Goal: Task Accomplishment & Management: Complete application form

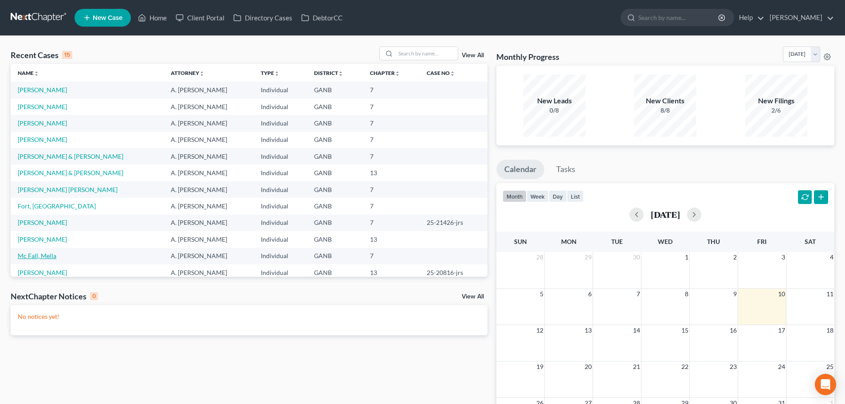
click at [45, 258] on link "Mc Fall, Mella" at bounding box center [37, 256] width 39 height 8
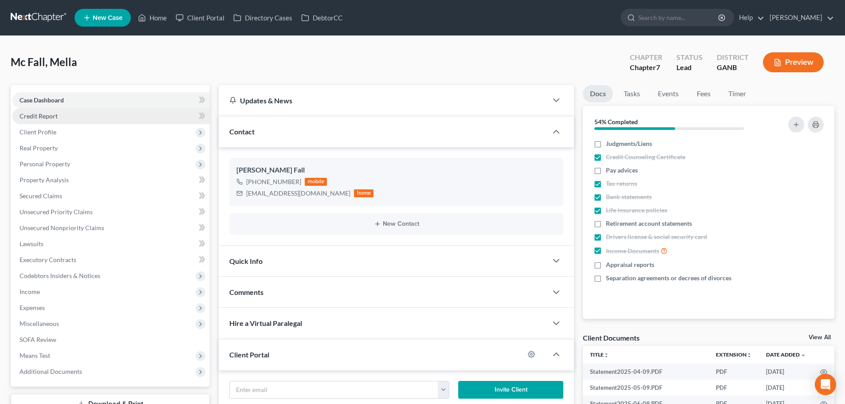
click at [38, 118] on span "Credit Report" at bounding box center [39, 116] width 38 height 8
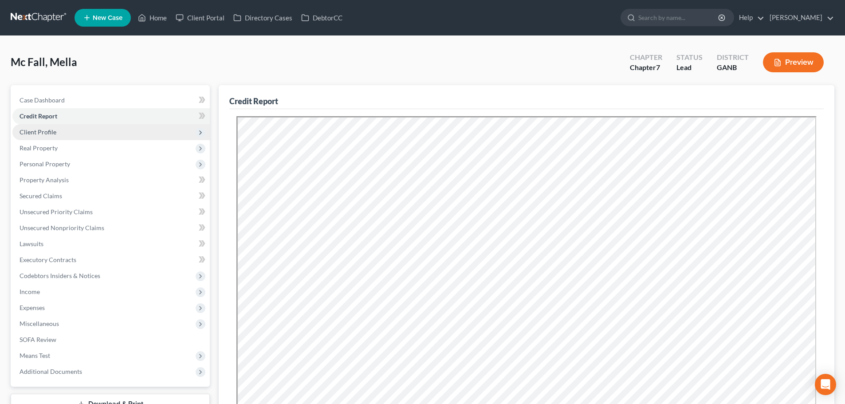
click at [44, 134] on span "Client Profile" at bounding box center [38, 132] width 37 height 8
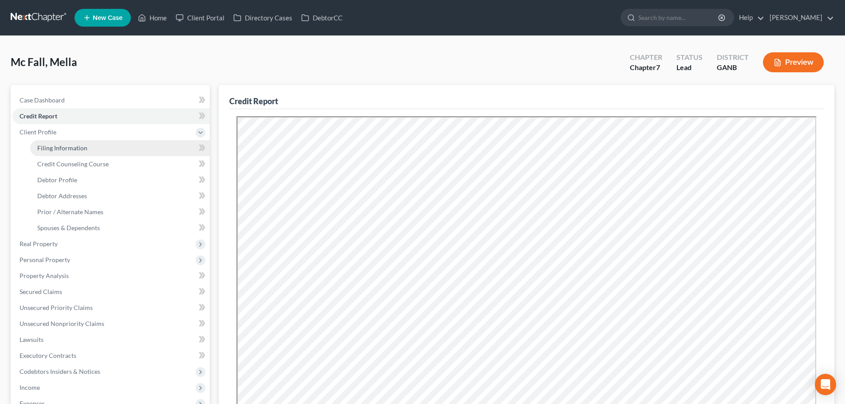
click at [46, 147] on span "Filing Information" at bounding box center [62, 148] width 50 height 8
select select "1"
select select "0"
select select "10"
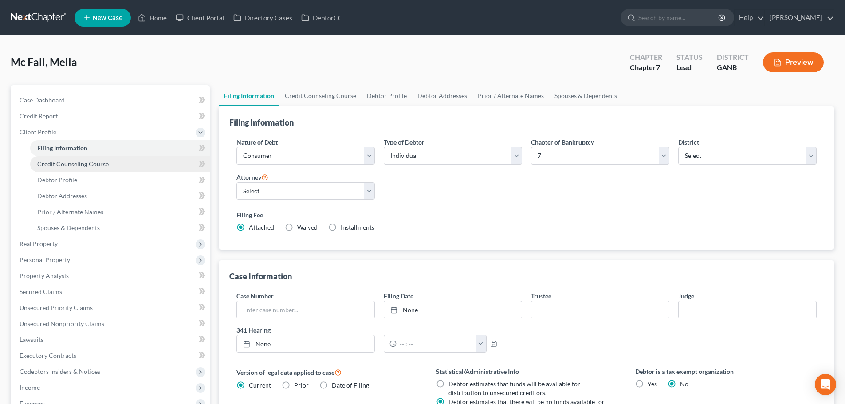
click at [49, 161] on span "Credit Counseling Course" at bounding box center [72, 164] width 71 height 8
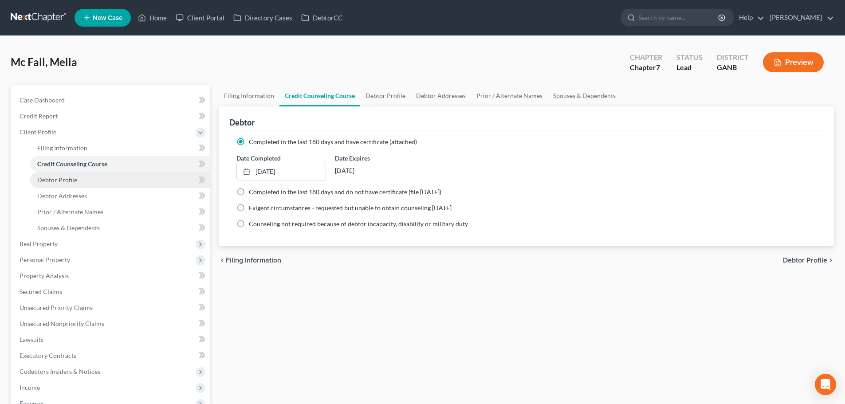
click at [51, 177] on span "Debtor Profile" at bounding box center [57, 180] width 40 height 8
select select "3"
select select "1"
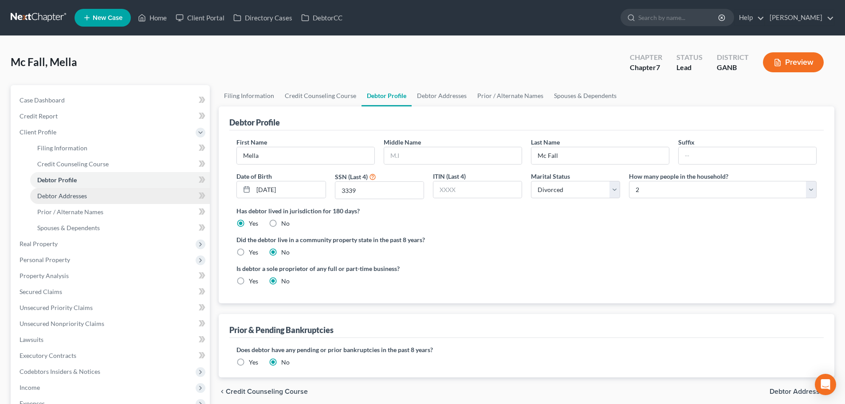
click at [54, 193] on span "Debtor Addresses" at bounding box center [62, 196] width 50 height 8
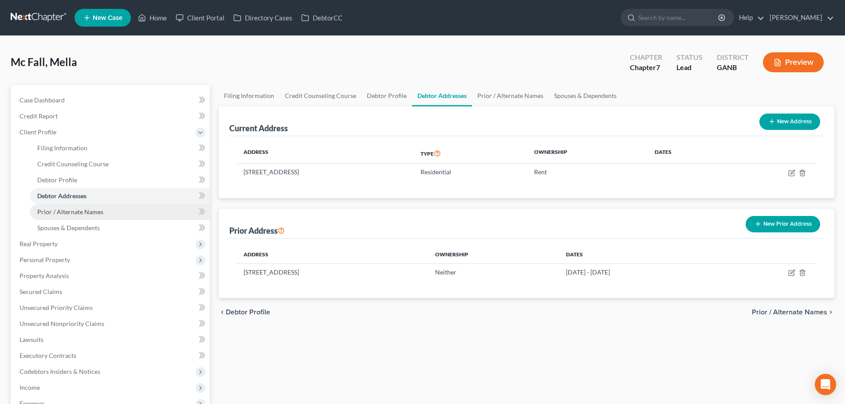
click at [56, 209] on span "Prior / Alternate Names" at bounding box center [70, 212] width 66 height 8
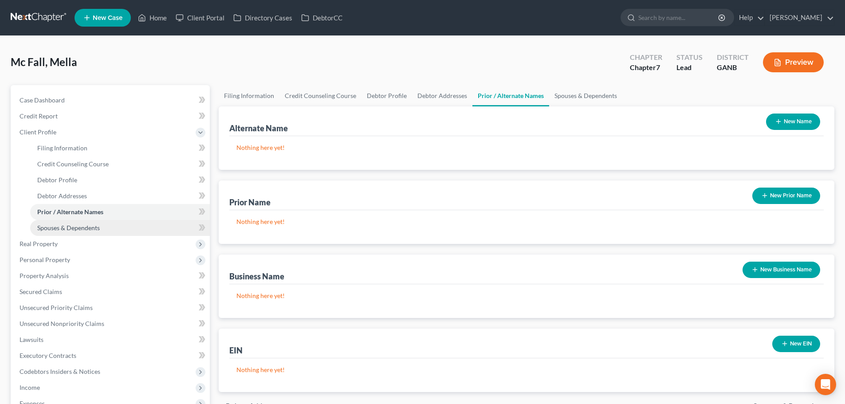
click at [59, 227] on span "Spouses & Dependents" at bounding box center [68, 228] width 63 height 8
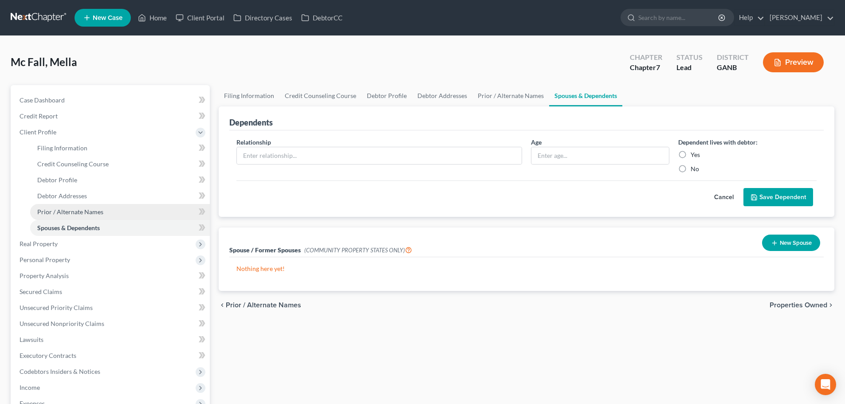
click at [55, 209] on span "Prior / Alternate Names" at bounding box center [70, 212] width 66 height 8
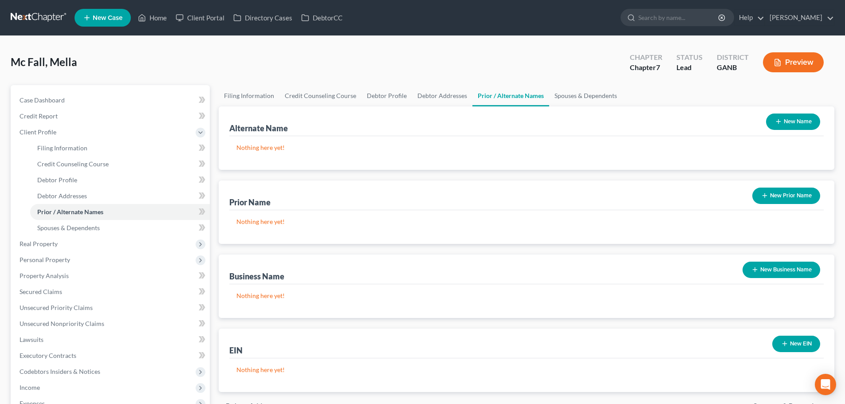
click at [781, 272] on button "New Business Name" at bounding box center [781, 270] width 78 height 16
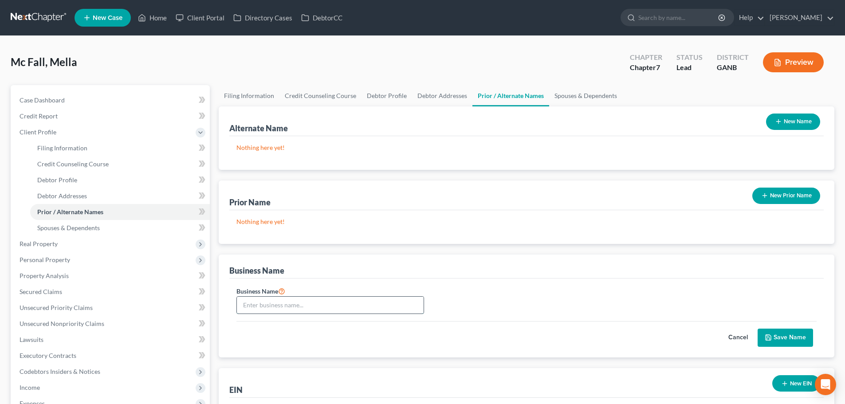
drag, startPoint x: 286, startPoint y: 308, endPoint x: 296, endPoint y: 299, distance: 13.9
click at [286, 308] on input "text" at bounding box center [330, 305] width 187 height 17
type input "First Financial Freedom, LLC"
click at [791, 342] on button "Save Name" at bounding box center [785, 338] width 55 height 19
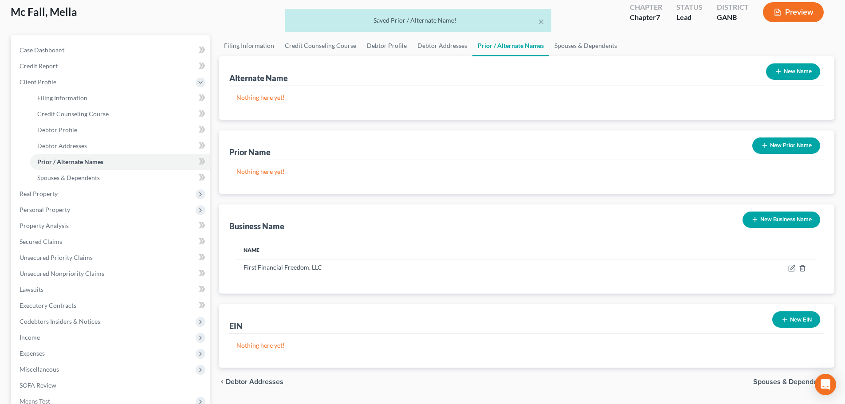
scroll to position [119, 0]
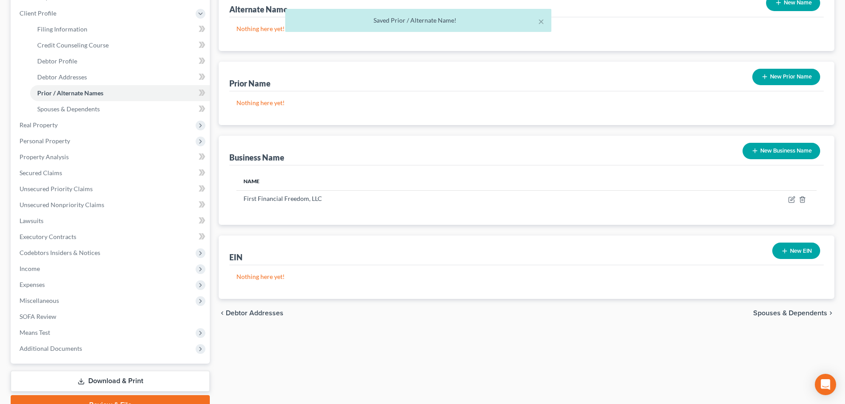
click at [798, 254] on button "New EIN" at bounding box center [796, 251] width 48 height 16
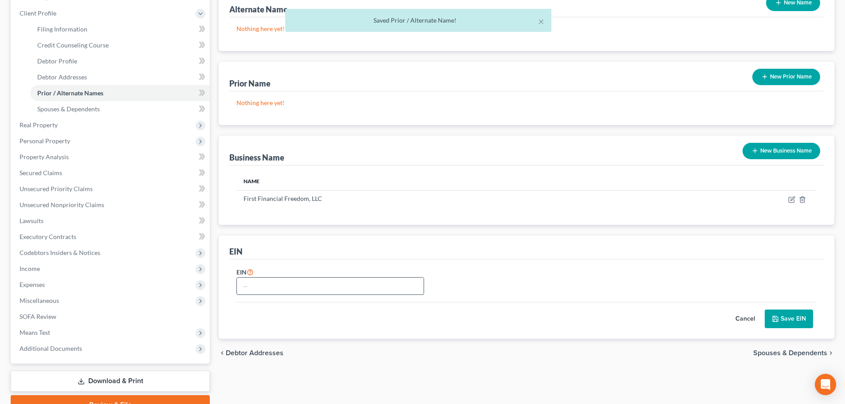
click at [368, 283] on input "text" at bounding box center [330, 286] width 187 height 17
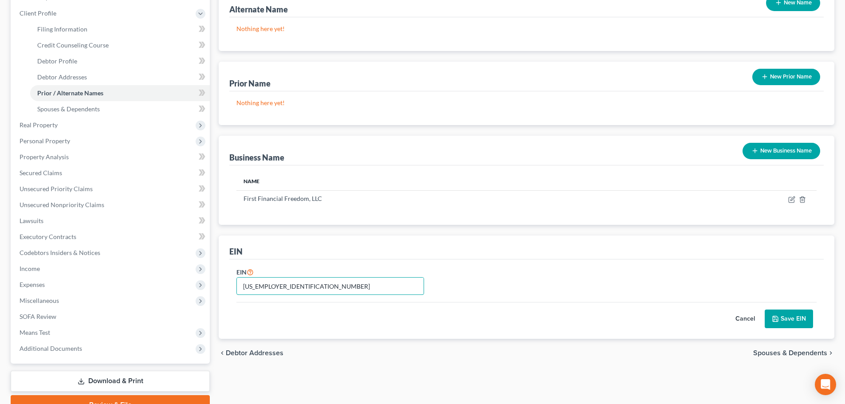
type input "82-4195376"
click at [803, 313] on button "Save EIN" at bounding box center [789, 319] width 48 height 19
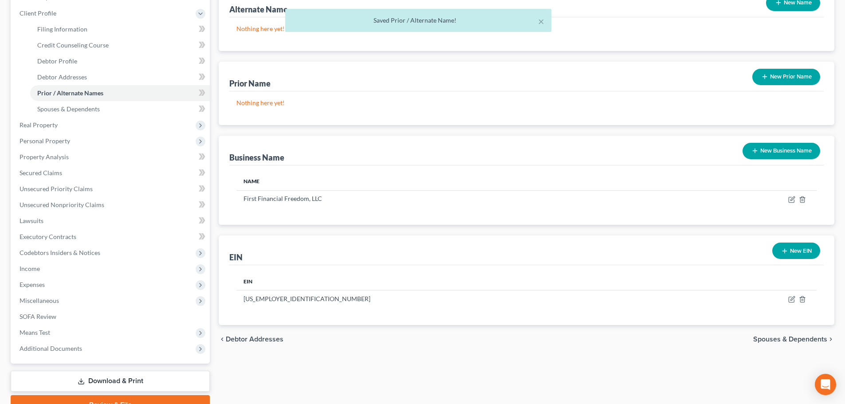
click at [777, 340] on span "Spouses & Dependents" at bounding box center [790, 339] width 74 height 7
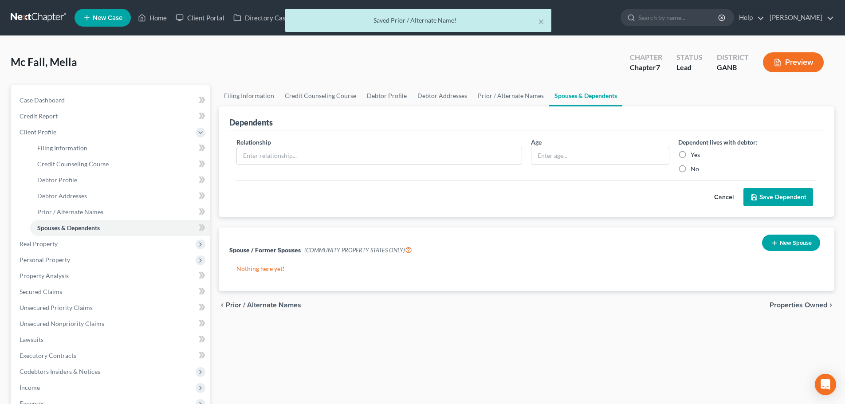
click at [791, 307] on span "Properties Owned" at bounding box center [798, 305] width 58 height 7
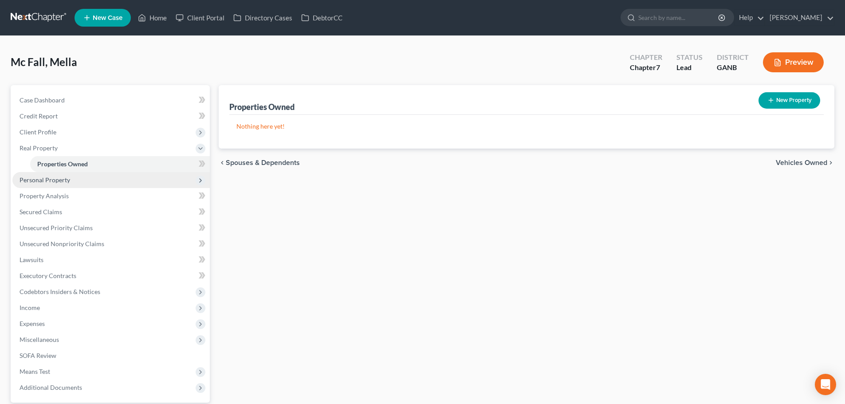
click at [62, 175] on span "Personal Property" at bounding box center [110, 180] width 197 height 16
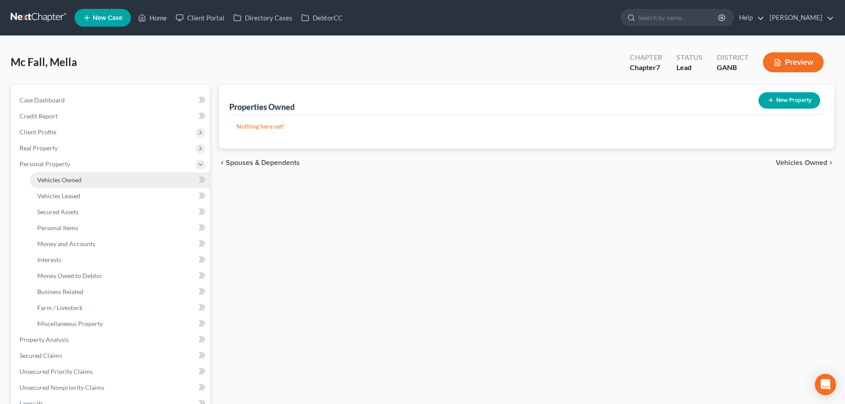
click at [64, 180] on span "Vehicles Owned" at bounding box center [59, 180] width 44 height 8
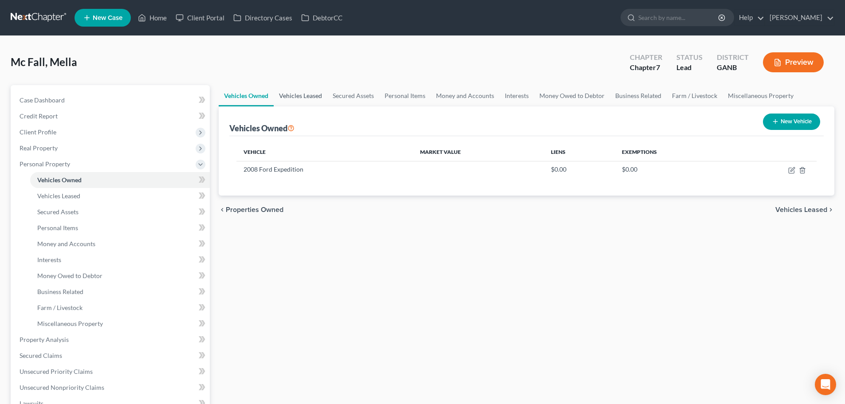
click at [306, 97] on link "Vehicles Leased" at bounding box center [301, 95] width 54 height 21
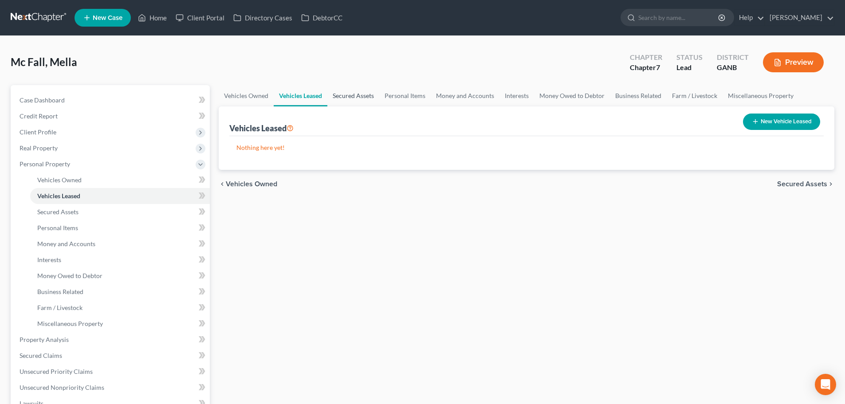
click at [372, 101] on link "Secured Assets" at bounding box center [353, 95] width 52 height 21
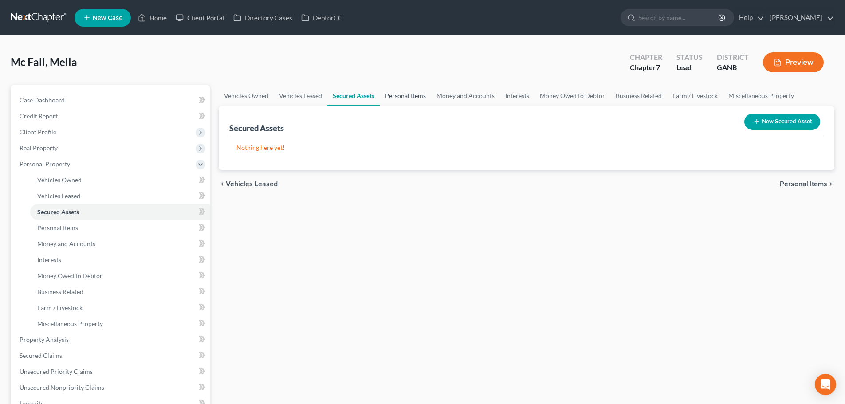
click at [410, 92] on link "Personal Items" at bounding box center [405, 95] width 51 height 21
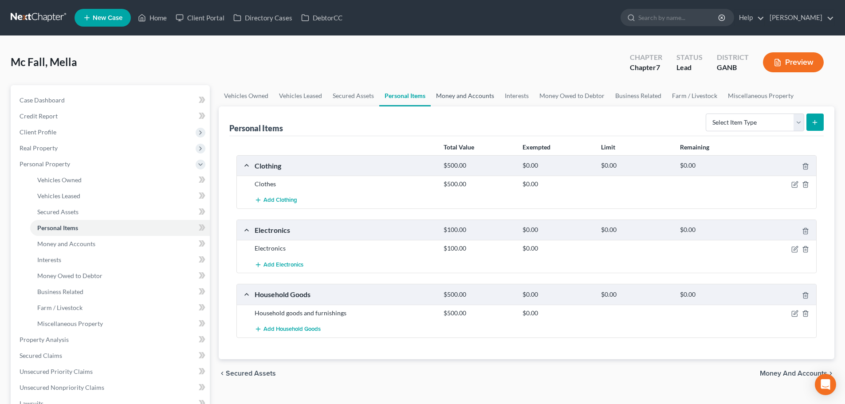
click at [465, 95] on link "Money and Accounts" at bounding box center [465, 95] width 69 height 21
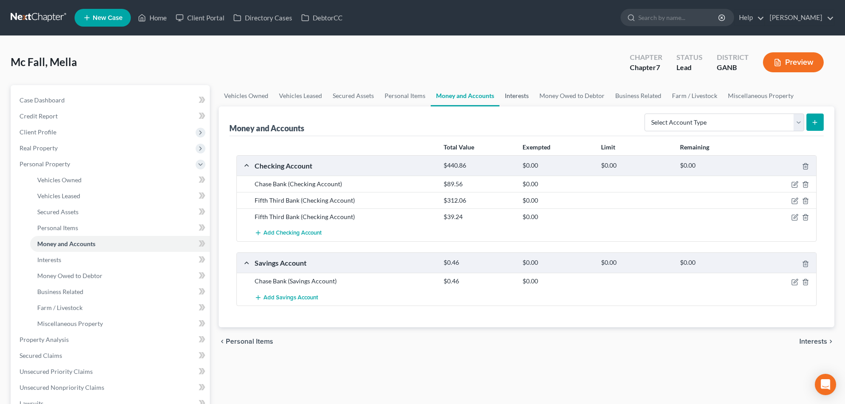
click at [516, 97] on link "Interests" at bounding box center [516, 95] width 35 height 21
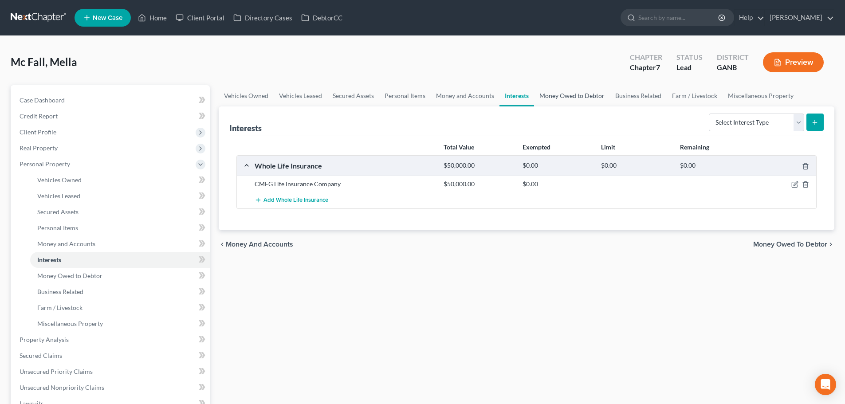
click at [555, 98] on link "Money Owed to Debtor" at bounding box center [572, 95] width 76 height 21
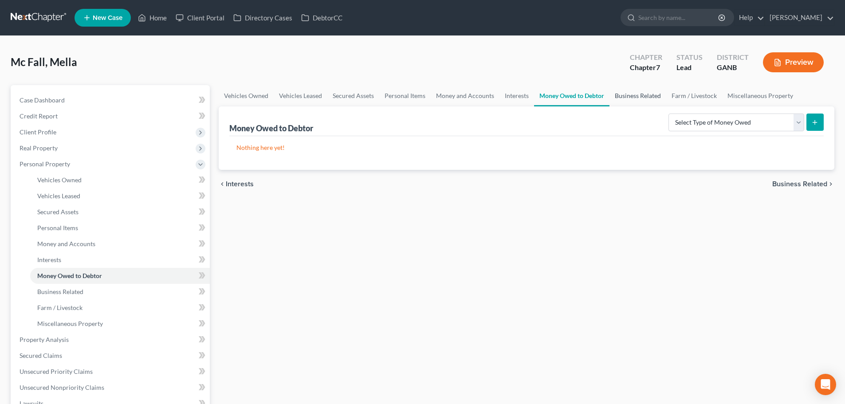
click at [619, 102] on link "Business Related" at bounding box center [637, 95] width 57 height 21
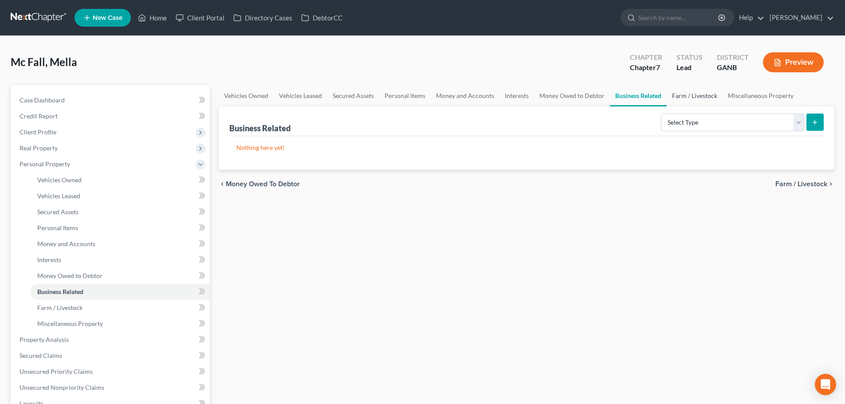
click at [687, 96] on link "Farm / Livestock" at bounding box center [695, 95] width 56 height 21
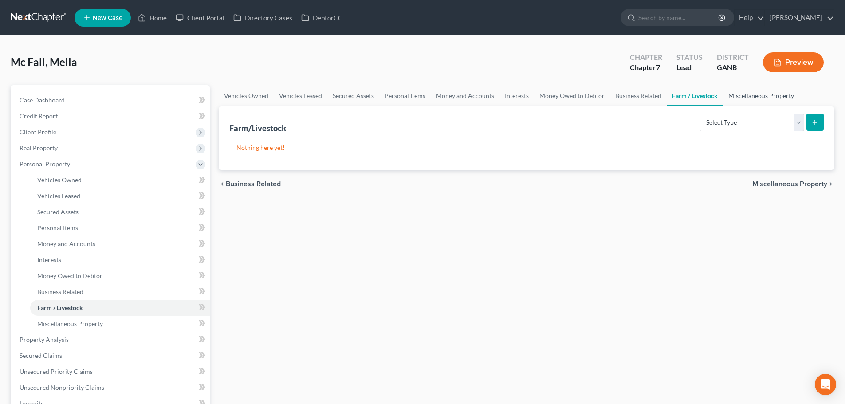
click at [734, 95] on link "Miscellaneous Property" at bounding box center [761, 95] width 76 height 21
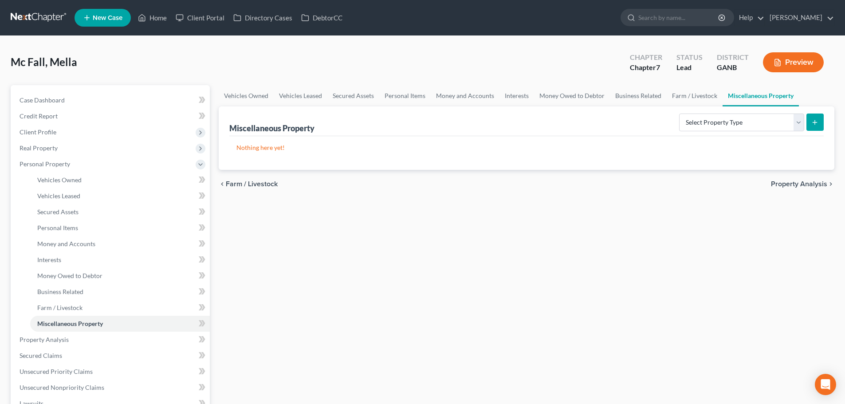
click at [780, 186] on span "Property Analysis" at bounding box center [799, 184] width 56 height 7
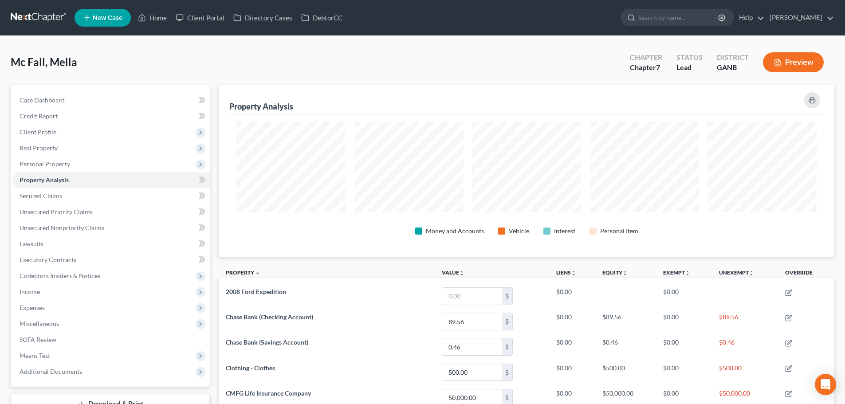
scroll to position [172, 616]
click at [54, 198] on span "Secured Claims" at bounding box center [41, 196] width 43 height 8
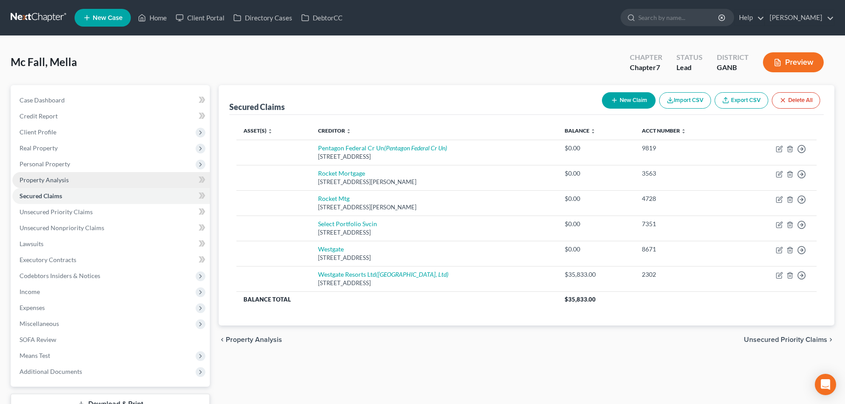
click at [76, 181] on link "Property Analysis" at bounding box center [110, 180] width 197 height 16
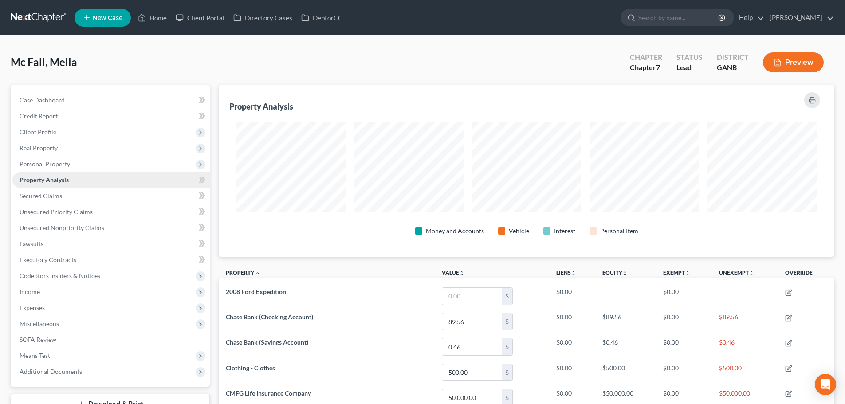
scroll to position [172, 616]
click at [65, 166] on span "Personal Property" at bounding box center [45, 164] width 51 height 8
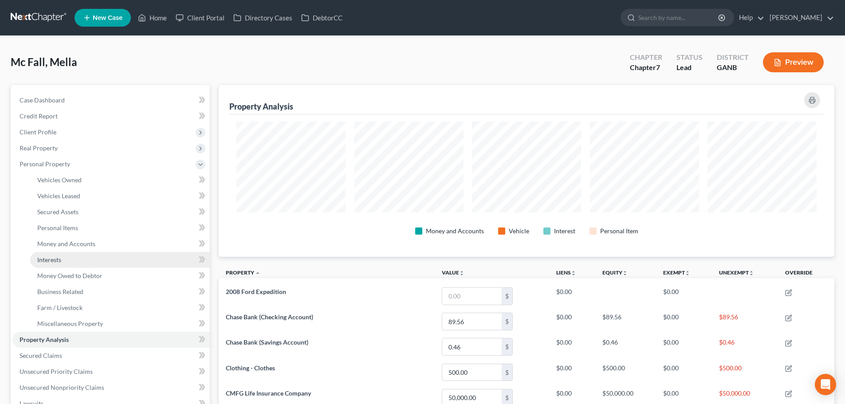
click at [65, 260] on link "Interests" at bounding box center [120, 260] width 180 height 16
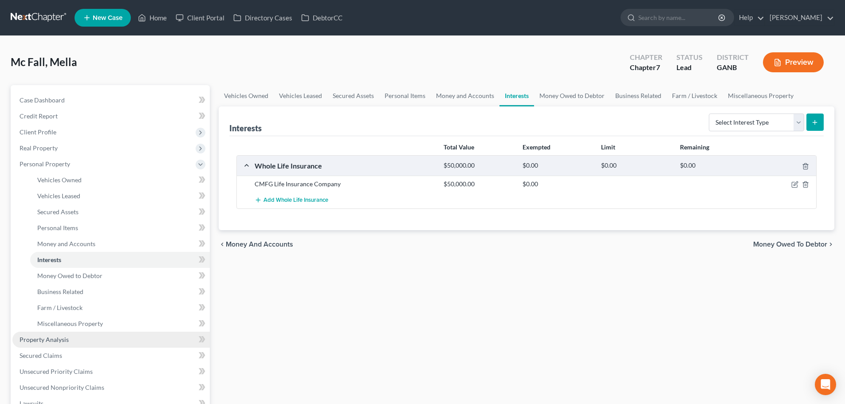
click at [54, 340] on span "Property Analysis" at bounding box center [44, 340] width 49 height 8
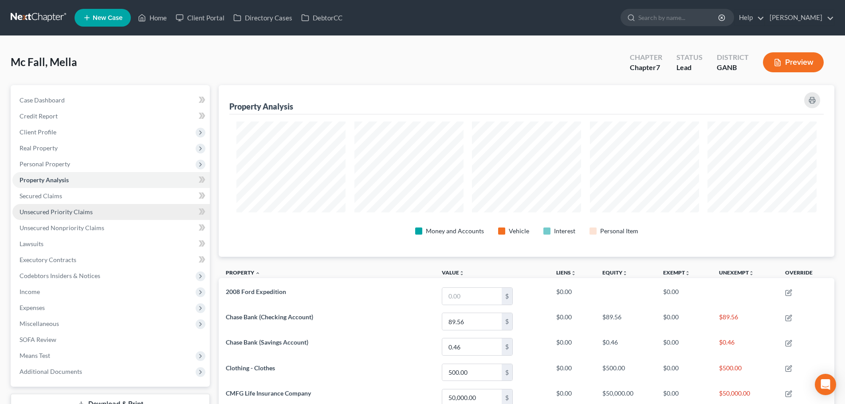
scroll to position [172, 616]
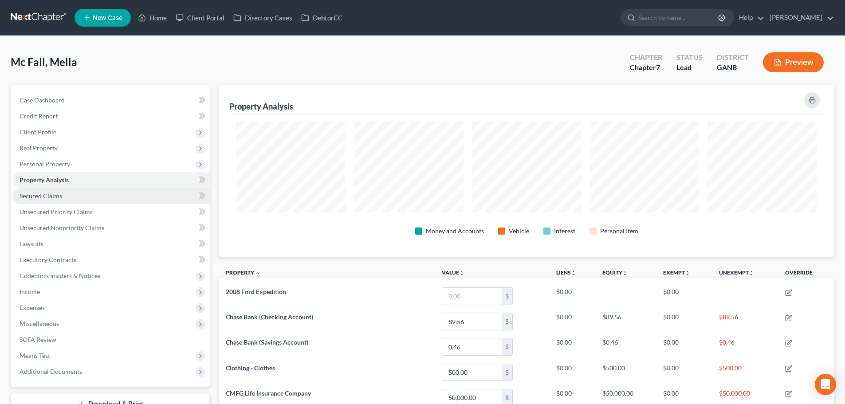
click at [54, 194] on span "Secured Claims" at bounding box center [41, 196] width 43 height 8
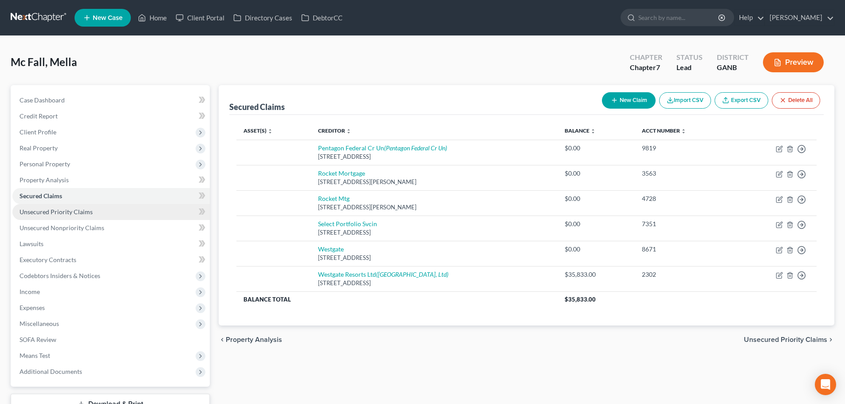
click at [22, 215] on span "Unsecured Priority Claims" at bounding box center [56, 212] width 73 height 8
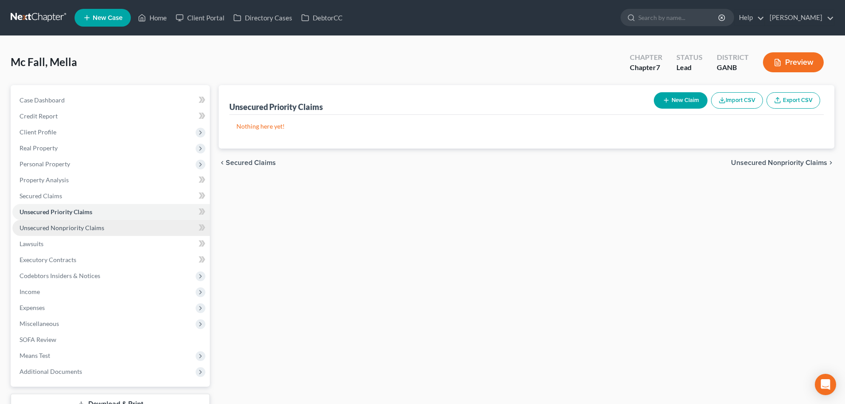
click at [32, 228] on span "Unsecured Nonpriority Claims" at bounding box center [62, 228] width 85 height 8
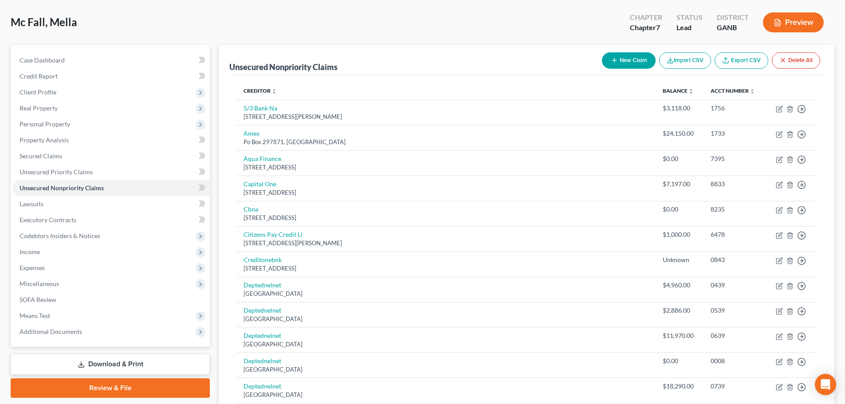
scroll to position [39, 0]
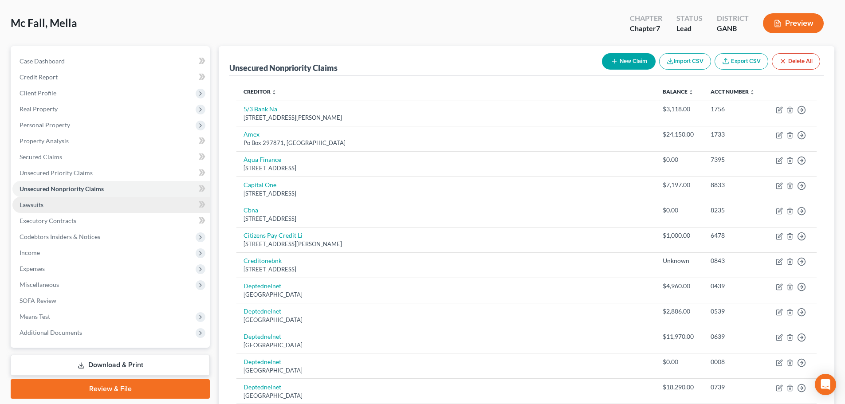
click at [125, 208] on link "Lawsuits" at bounding box center [110, 205] width 197 height 16
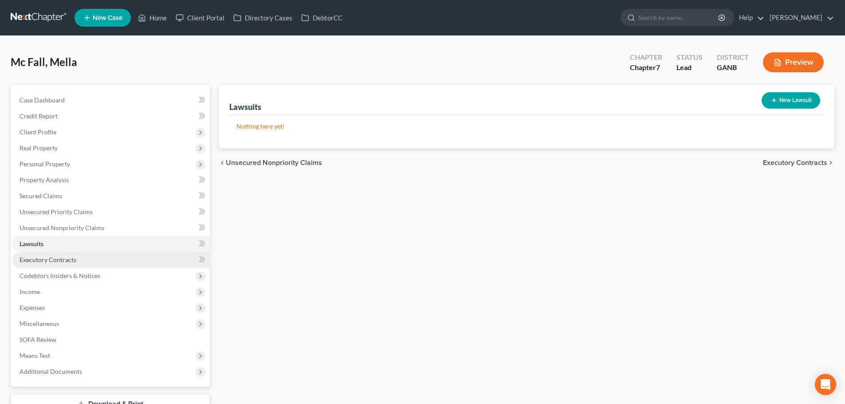
click at [120, 259] on link "Executory Contracts" at bounding box center [110, 260] width 197 height 16
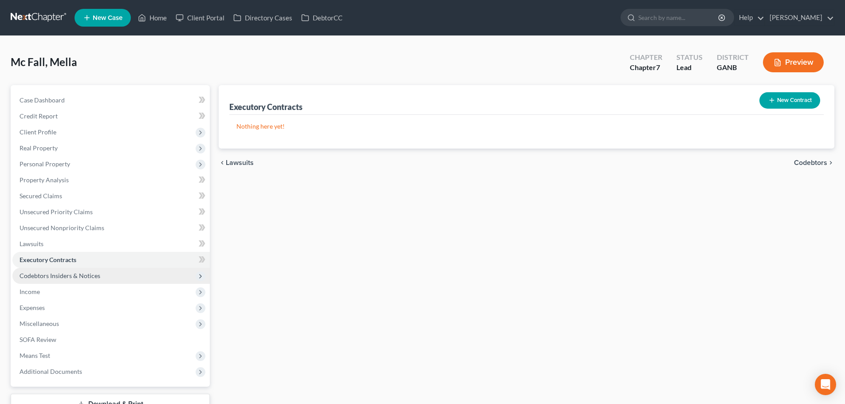
click at [116, 273] on span "Codebtors Insiders & Notices" at bounding box center [110, 276] width 197 height 16
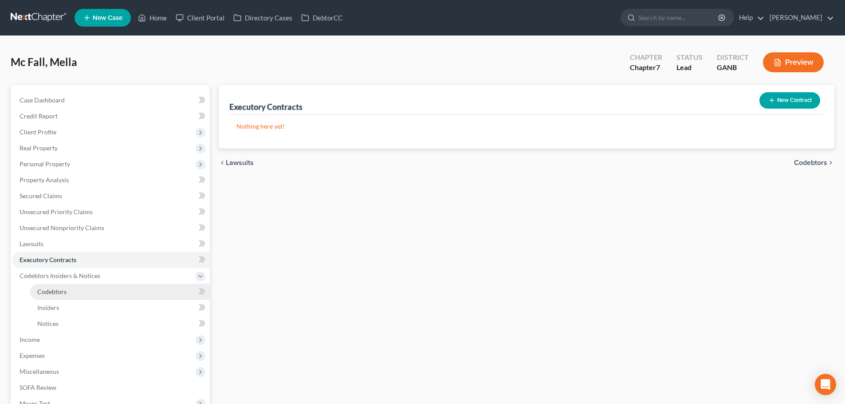
click at [114, 290] on link "Codebtors" at bounding box center [120, 292] width 180 height 16
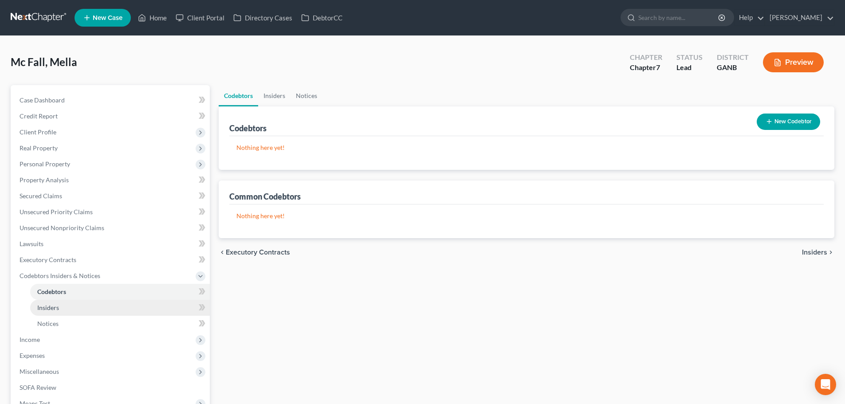
click at [114, 307] on link "Insiders" at bounding box center [120, 308] width 180 height 16
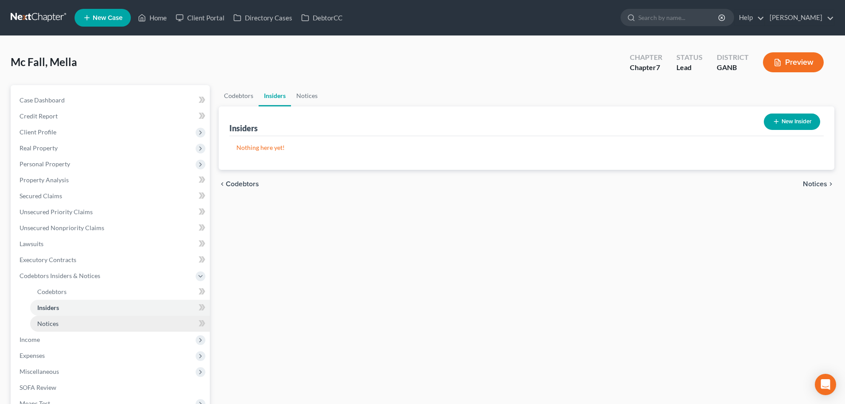
click at [114, 330] on link "Notices" at bounding box center [120, 324] width 180 height 16
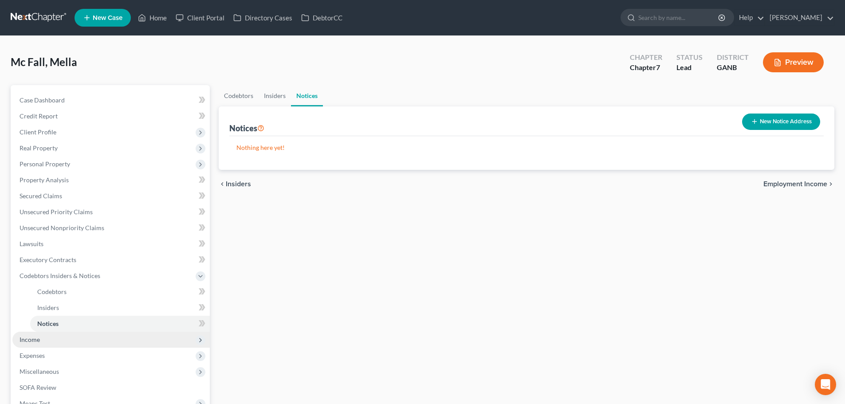
click at [115, 343] on span "Income" at bounding box center [110, 340] width 197 height 16
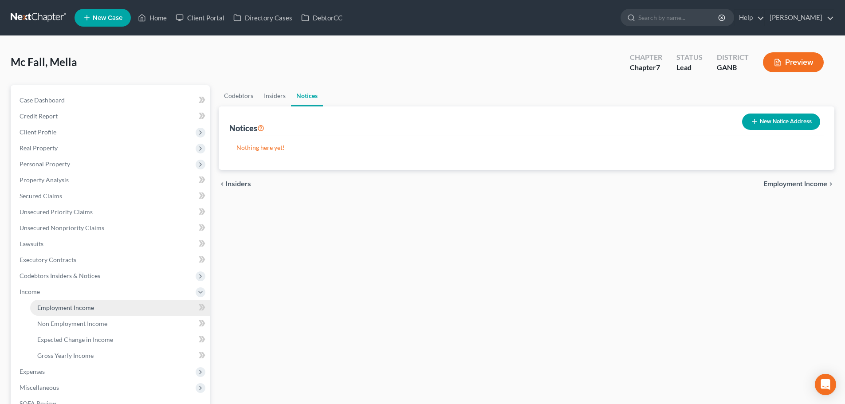
click at [118, 309] on link "Employment Income" at bounding box center [120, 308] width 180 height 16
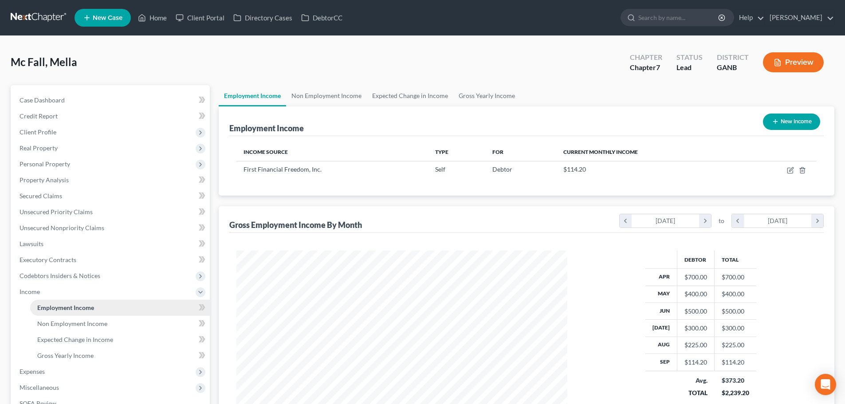
scroll to position [165, 349]
click at [307, 97] on link "Non Employment Income" at bounding box center [326, 95] width 81 height 21
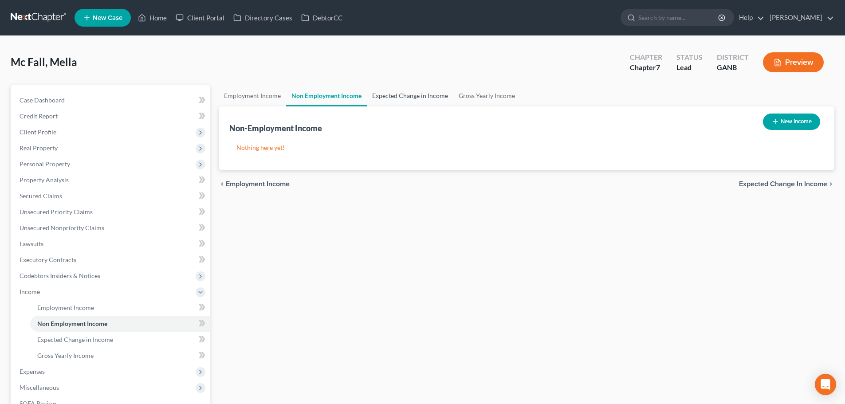
click at [400, 97] on link "Expected Change in Income" at bounding box center [410, 95] width 86 height 21
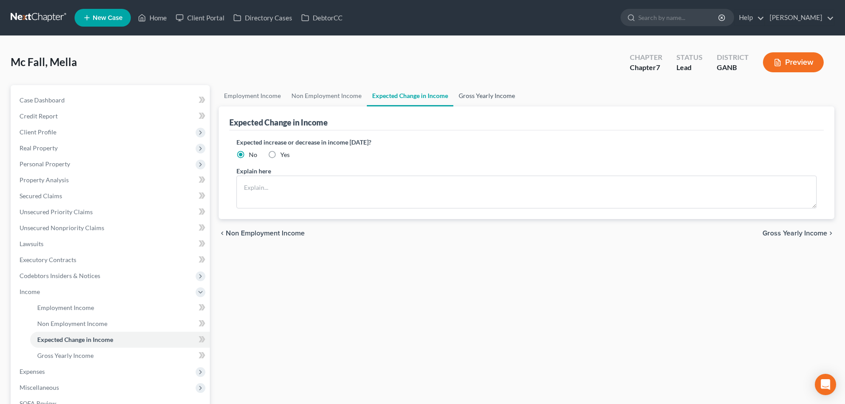
click at [484, 93] on link "Gross Yearly Income" at bounding box center [486, 95] width 67 height 21
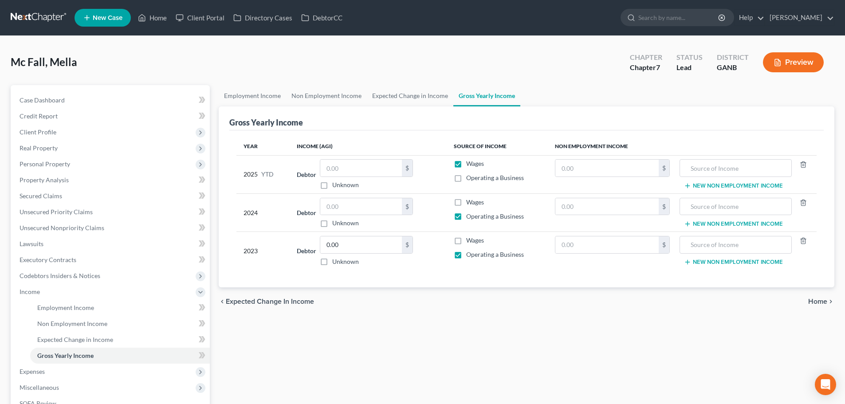
click at [821, 302] on span "Home" at bounding box center [817, 301] width 19 height 7
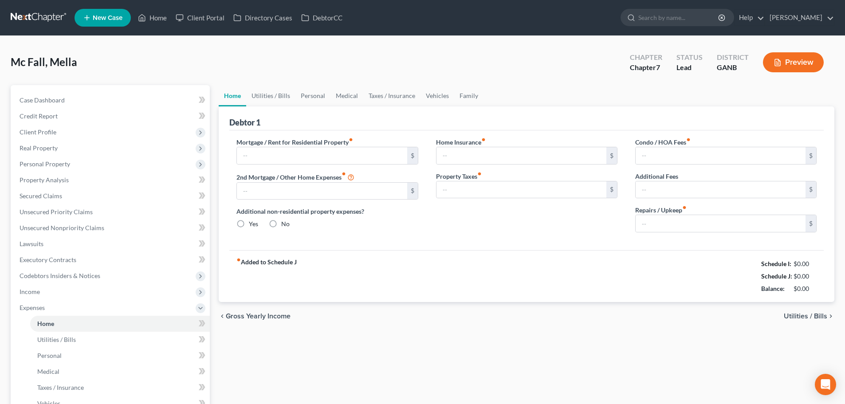
type input "1,725.00"
radio input "true"
type input "34.00"
click at [816, 318] on span "Utilities / Bills" at bounding box center [805, 316] width 43 height 7
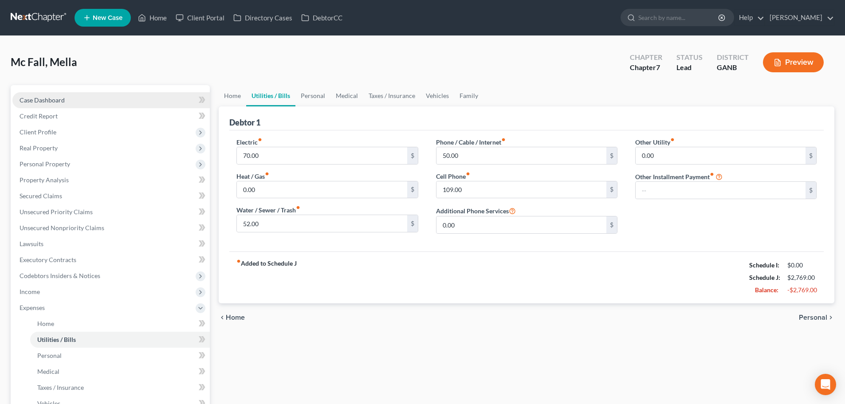
click at [60, 104] on link "Case Dashboard" at bounding box center [110, 100] width 197 height 16
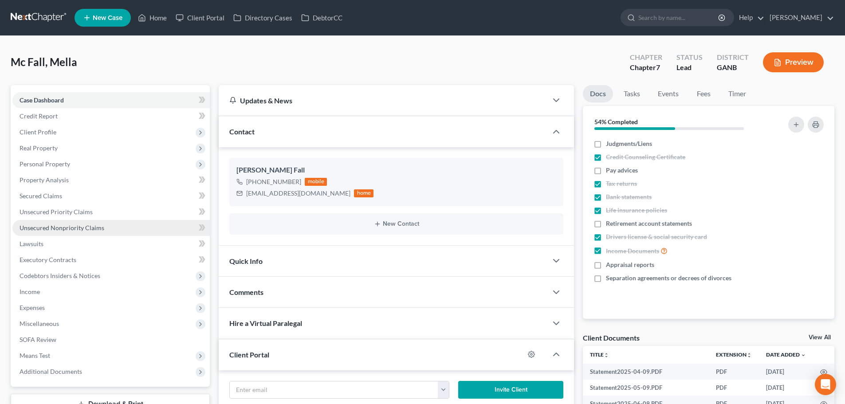
click at [52, 230] on span "Unsecured Nonpriority Claims" at bounding box center [62, 228] width 85 height 8
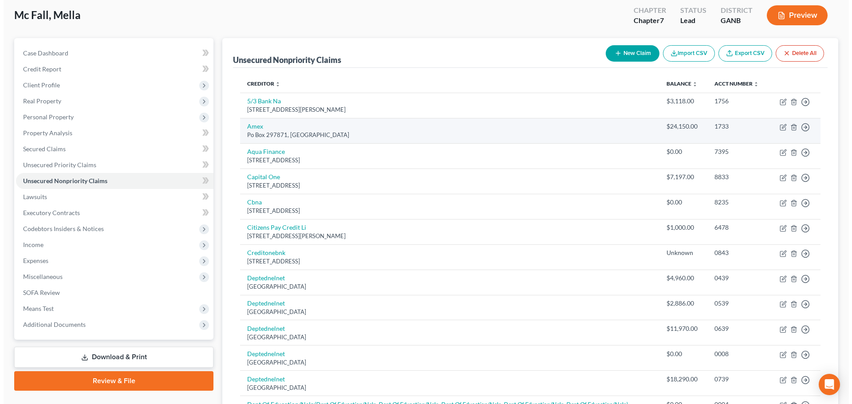
scroll to position [39, 0]
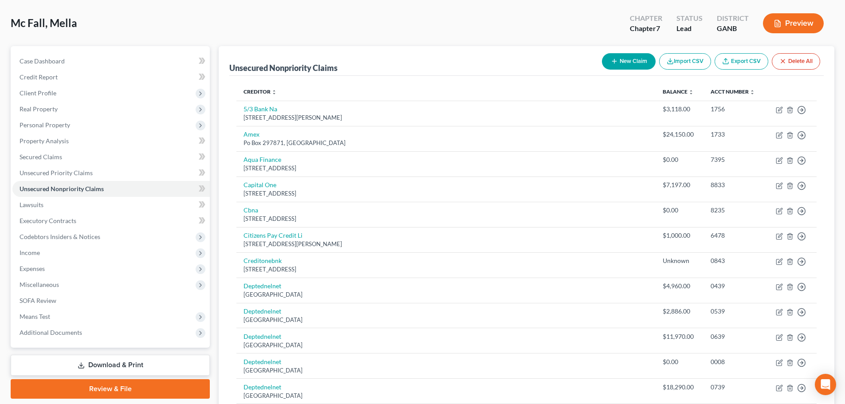
click at [624, 62] on button "New Claim" at bounding box center [629, 61] width 54 height 16
select select "0"
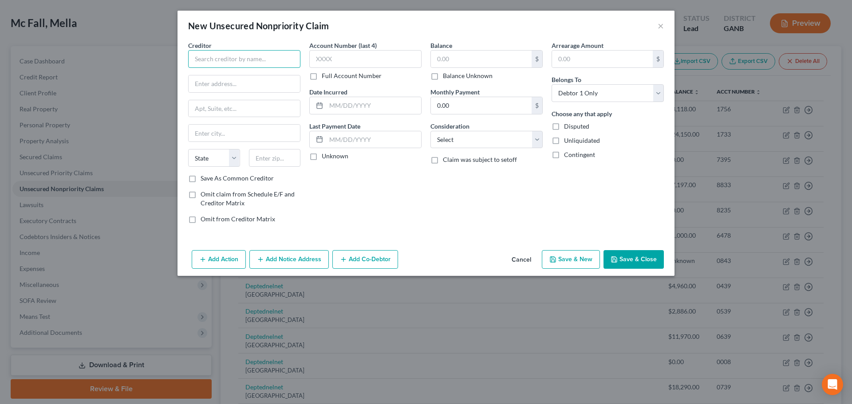
click at [297, 60] on input "text" at bounding box center [244, 59] width 112 height 18
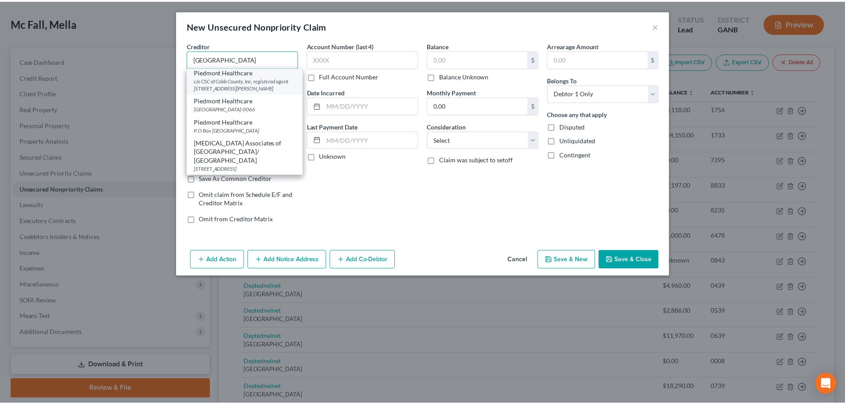
scroll to position [0, 0]
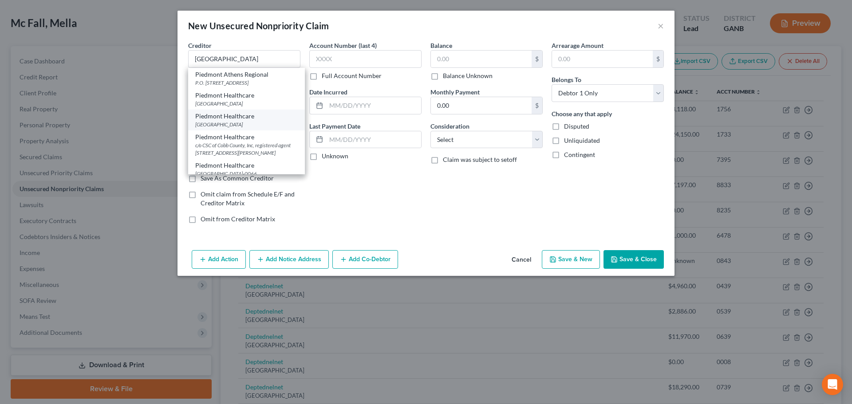
click at [259, 122] on div "PO Box 100062, Atlanta, GA 30348" at bounding box center [246, 125] width 102 height 8
type input "Piedmont Healthcare"
type input "PO Box 100062"
type input "Atlanta"
select select "10"
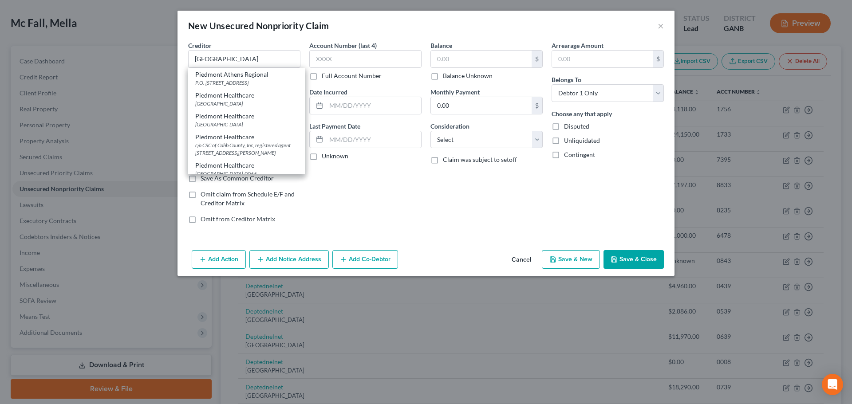
type input "30348"
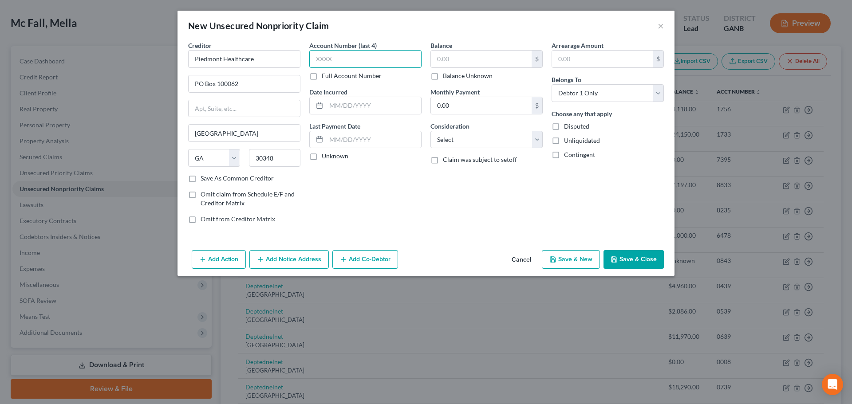
click at [346, 61] on input "text" at bounding box center [365, 59] width 112 height 18
type input "1667"
type input "7/17/2024"
type input "450.68"
select select "9"
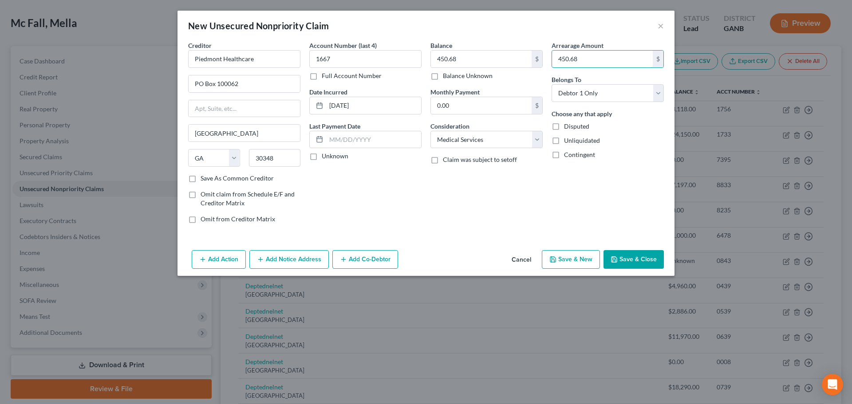
type input "450.68"
click at [582, 263] on button "Save & New" at bounding box center [571, 259] width 58 height 19
select select "0"
click at [664, 25] on div "New Unsecured Nonpriority Claim ×" at bounding box center [425, 26] width 497 height 30
click at [658, 25] on button "×" at bounding box center [660, 25] width 6 height 11
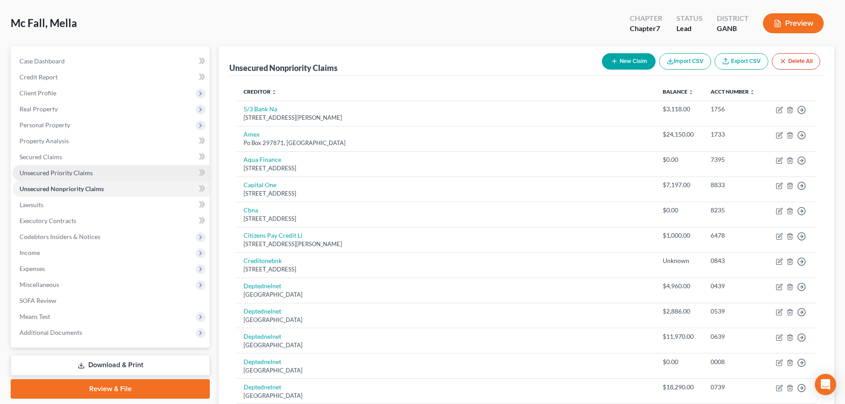
click at [82, 170] on span "Unsecured Priority Claims" at bounding box center [56, 173] width 73 height 8
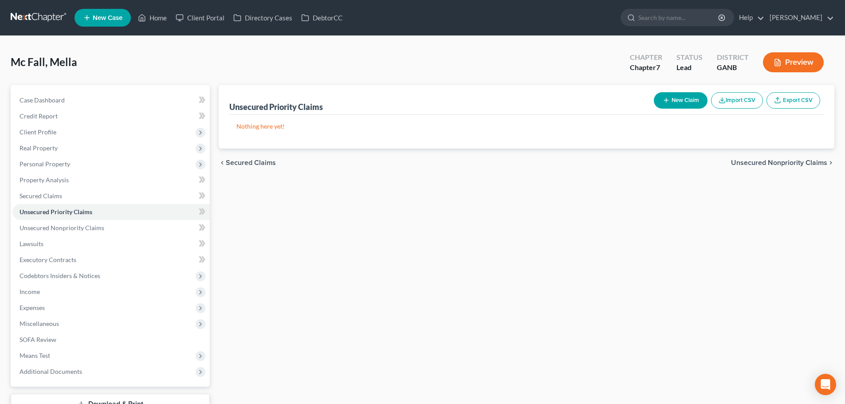
click at [686, 99] on button "New Claim" at bounding box center [681, 100] width 54 height 16
select select "0"
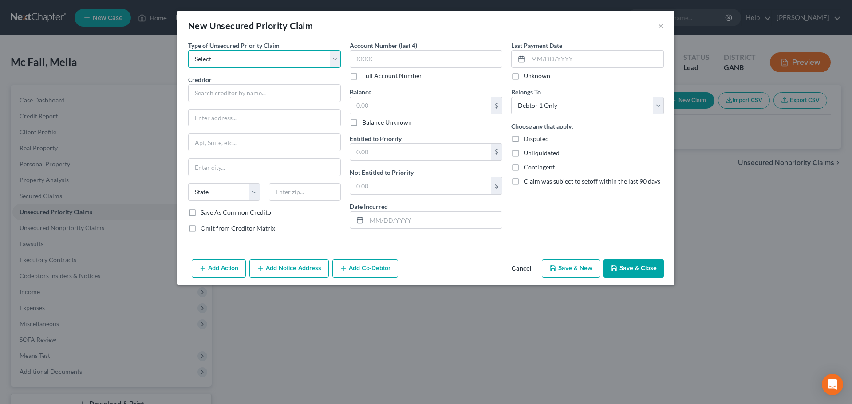
click at [287, 55] on select "Select Taxes & Other Government Units Domestic Support Obligations Extensions o…" at bounding box center [264, 59] width 153 height 18
select select "0"
click at [188, 50] on select "Select Taxes & Other Government Units Domestic Support Obligations Extensions o…" at bounding box center [264, 59] width 153 height 18
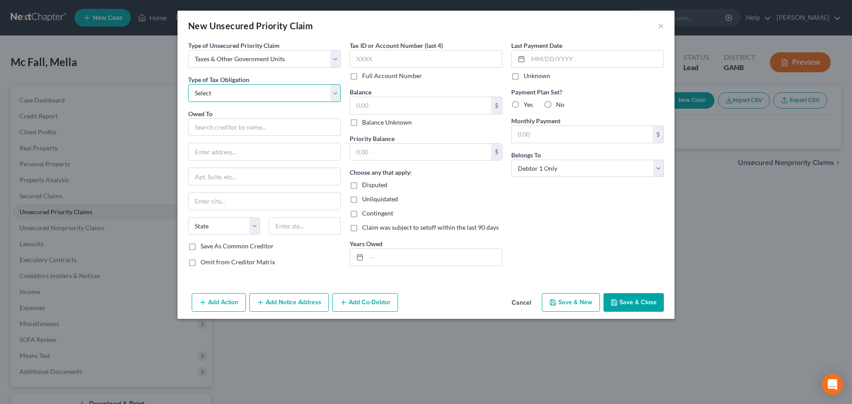
click at [285, 90] on select "Select Federal City State Franchise Tax Board Other" at bounding box center [264, 93] width 153 height 18
select select "0"
click at [188, 84] on select "Select Federal City State Franchise Tax Board Other" at bounding box center [264, 93] width 153 height 18
click at [275, 125] on input "text" at bounding box center [264, 127] width 153 height 18
type input "Coast Professional, Inc."
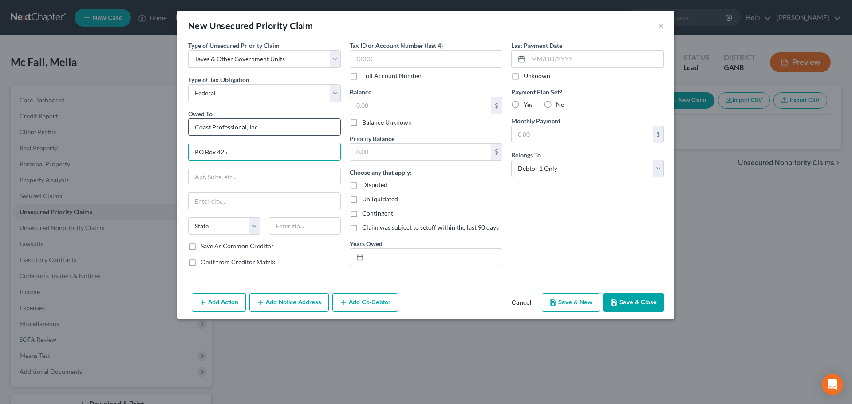
type input "PO Box 425"
type input "Genesco"
select select "35"
type input "14454"
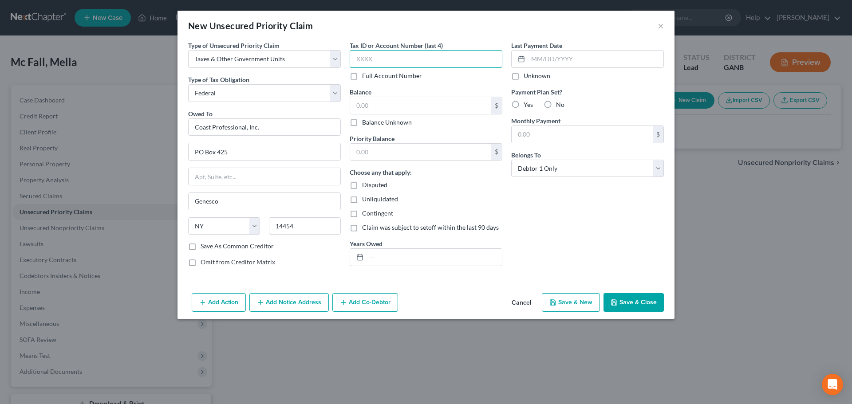
type input "Geneseo"
click at [402, 58] on input "text" at bounding box center [425, 59] width 153 height 18
type input "3339"
click at [429, 105] on input "text" at bounding box center [420, 105] width 141 height 17
type input "6.43"
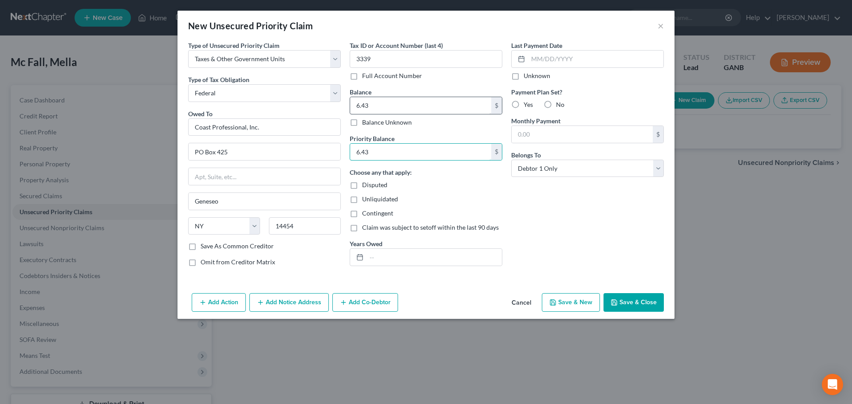
type input "6.43"
type input "2023"
click at [630, 304] on button "Save & Close" at bounding box center [633, 302] width 60 height 19
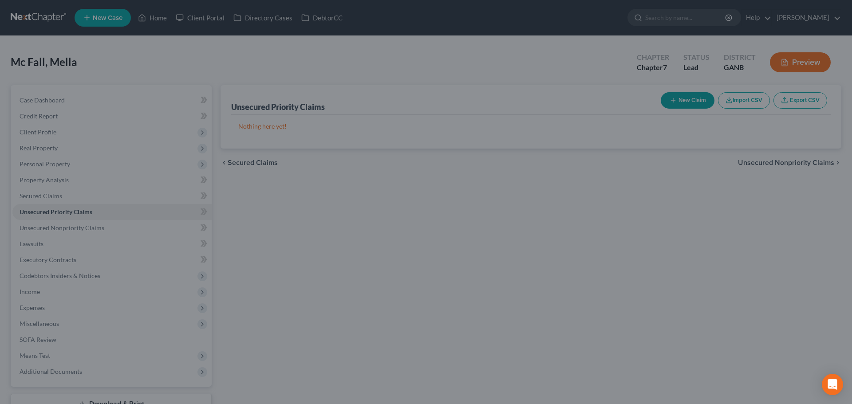
type input "0.00"
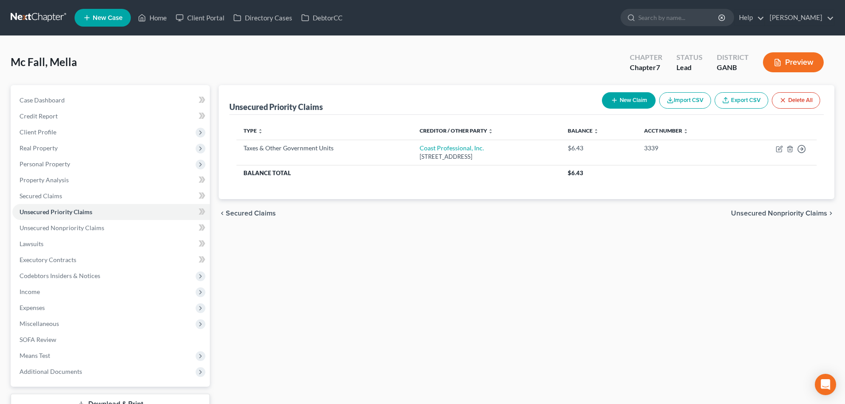
click at [634, 102] on button "New Claim" at bounding box center [629, 100] width 54 height 16
select select "0"
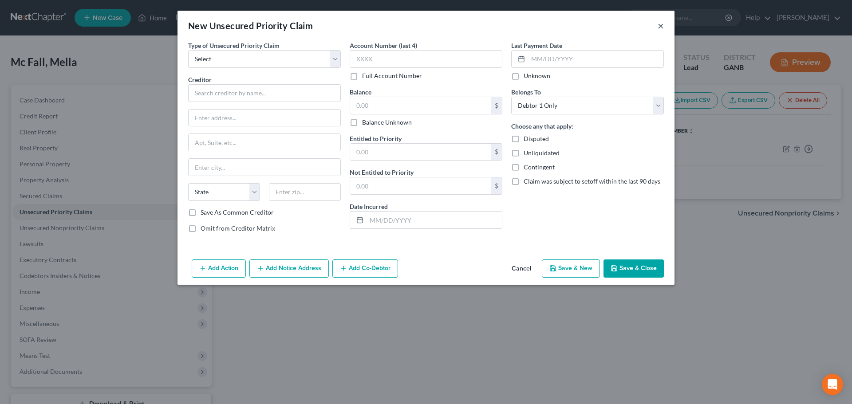
click at [658, 23] on button "×" at bounding box center [660, 25] width 6 height 11
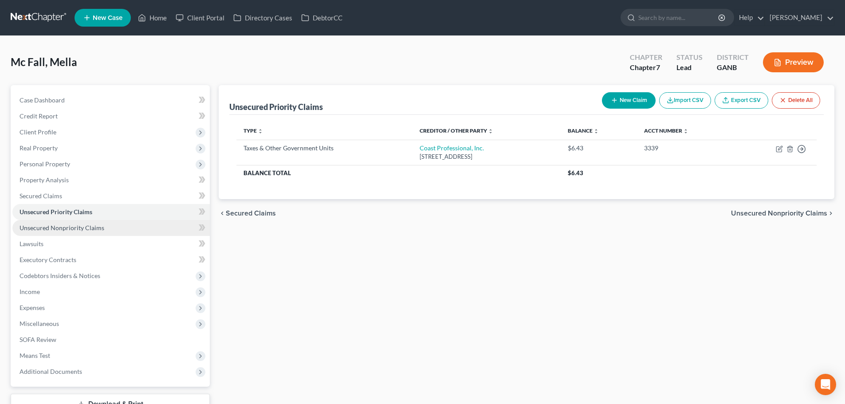
click at [78, 228] on span "Unsecured Nonpriority Claims" at bounding box center [62, 228] width 85 height 8
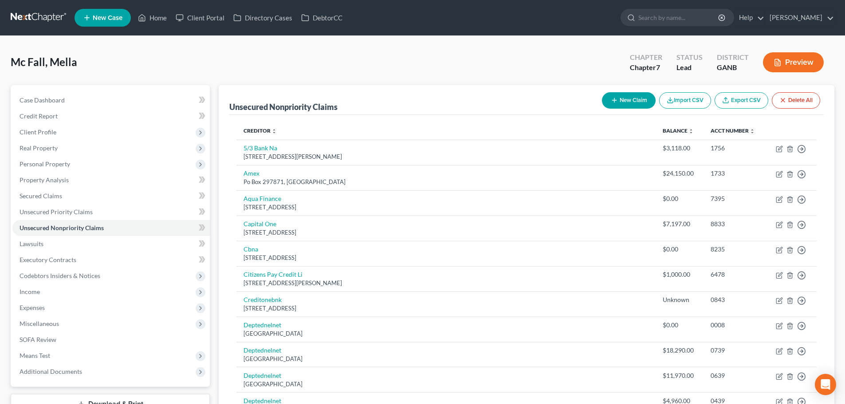
click at [644, 100] on button "New Claim" at bounding box center [629, 100] width 54 height 16
select select "0"
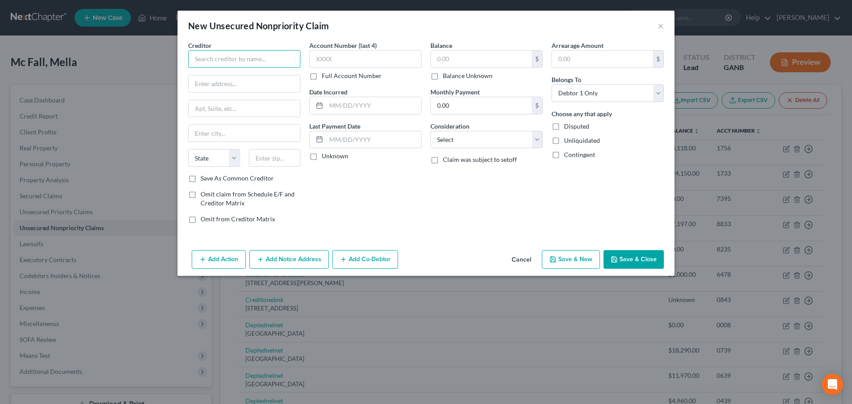
click at [256, 59] on input "text" at bounding box center [244, 59] width 112 height 18
type input "Wellstar Health System"
click at [273, 85] on input "text" at bounding box center [243, 83] width 111 height 17
type input "793 Sawyer Road"
type input "Marietta"
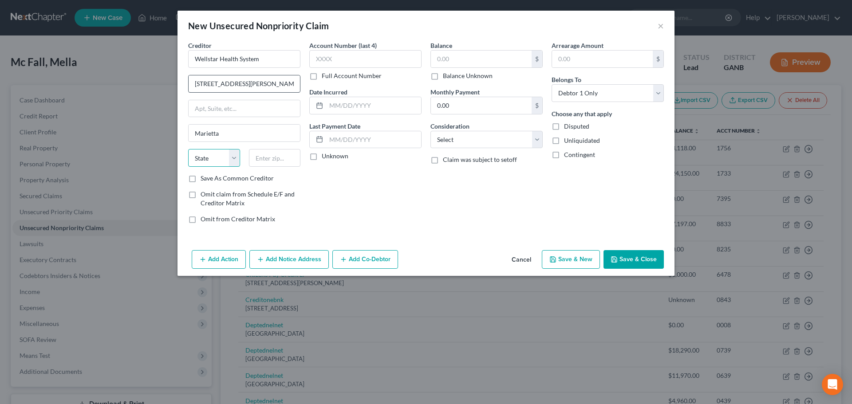
select select "10"
type input "30062"
click at [200, 180] on label "Save As Common Creditor" at bounding box center [236, 178] width 73 height 9
click at [204, 180] on input "Save As Common Creditor" at bounding box center [207, 177] width 6 height 6
checkbox input "true"
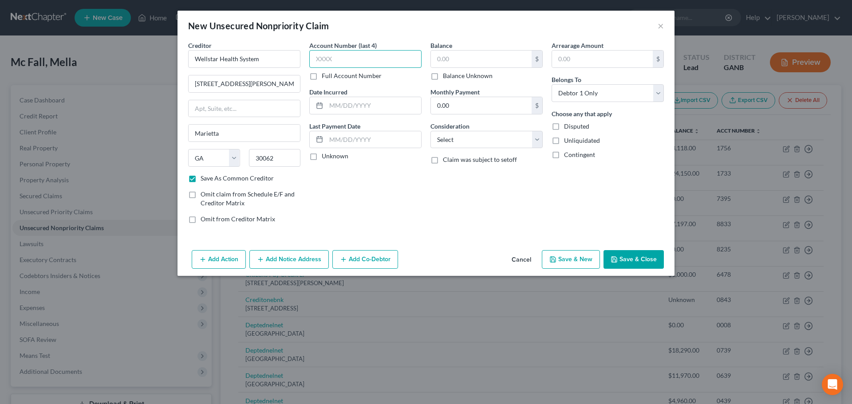
click at [332, 62] on input "text" at bounding box center [365, 59] width 112 height 18
type input "6799"
type input "07/2024"
type input "389.94"
select select "9"
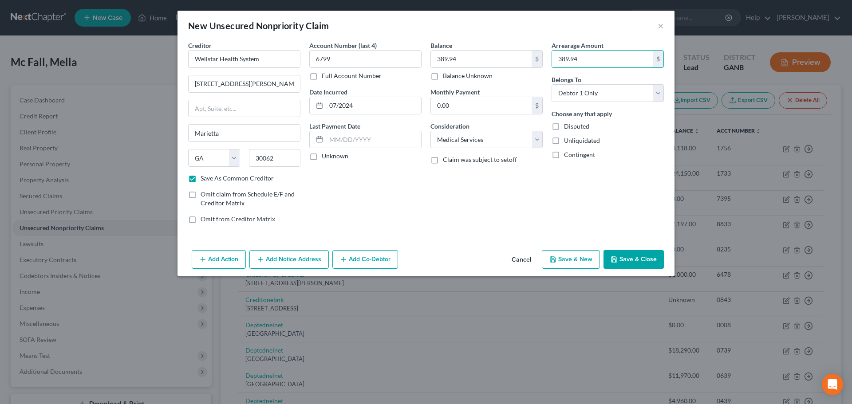
type input "389.94"
click at [648, 265] on button "Save & Close" at bounding box center [633, 259] width 60 height 19
checkbox input "false"
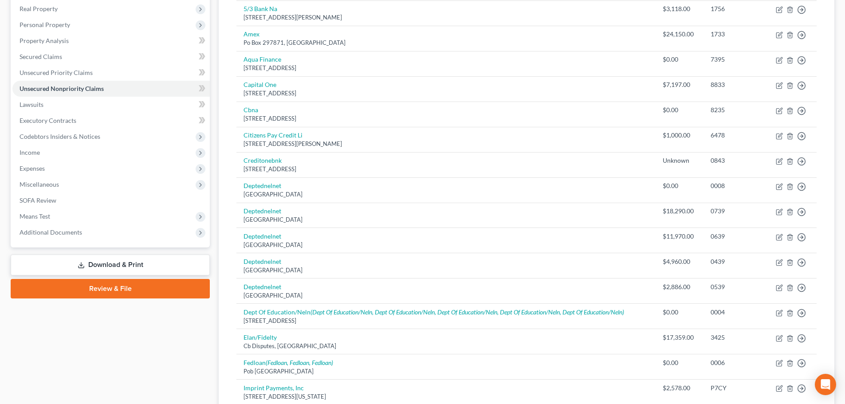
scroll to position [1, 0]
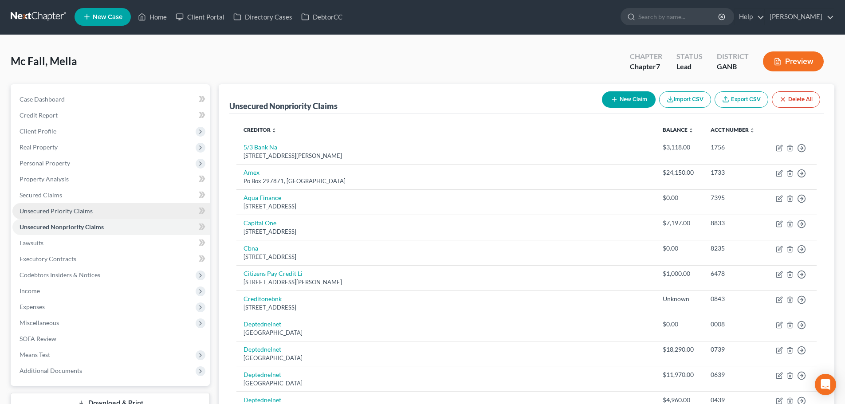
click at [43, 209] on span "Unsecured Priority Claims" at bounding box center [56, 211] width 73 height 8
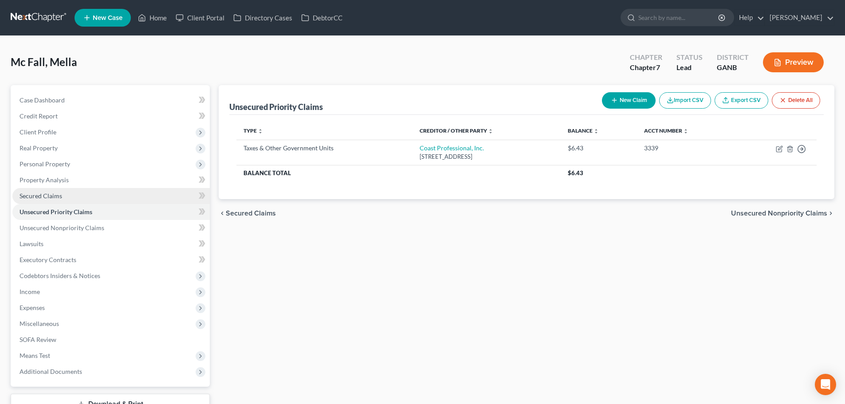
click at [49, 197] on span "Secured Claims" at bounding box center [41, 196] width 43 height 8
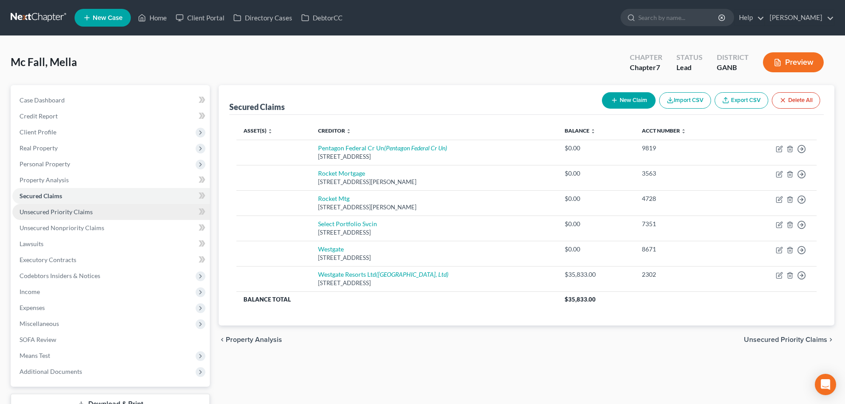
click at [72, 216] on link "Unsecured Priority Claims" at bounding box center [110, 212] width 197 height 16
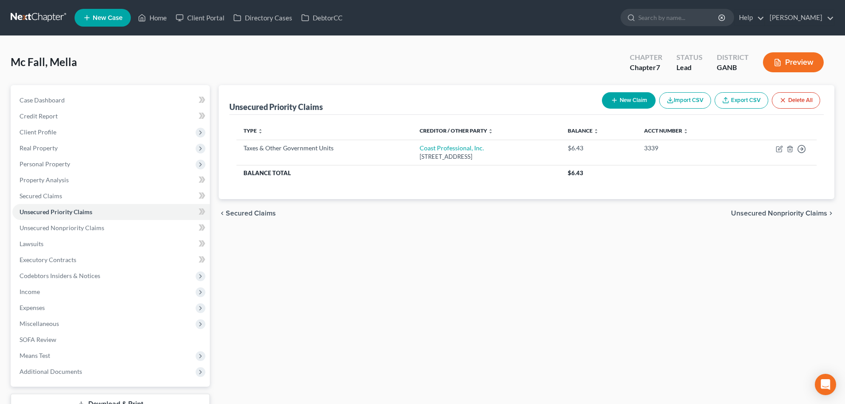
click at [633, 102] on button "New Claim" at bounding box center [629, 100] width 54 height 16
select select "0"
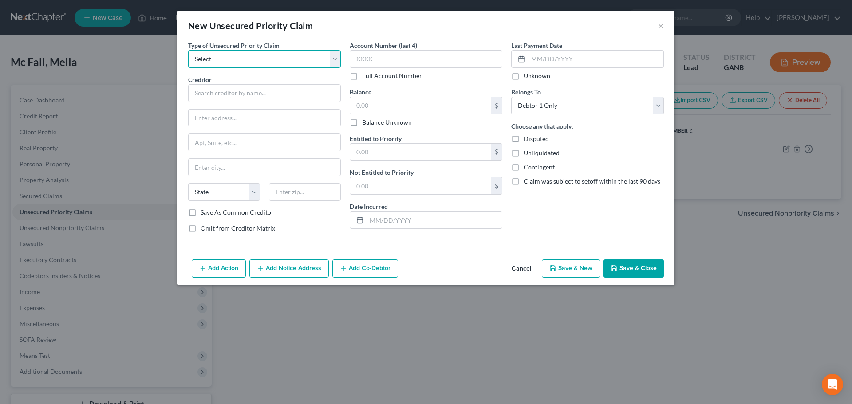
click at [232, 52] on select "Select Taxes & Other Government Units Domestic Support Obligations Extensions o…" at bounding box center [264, 59] width 153 height 18
click at [661, 29] on button "×" at bounding box center [660, 25] width 6 height 11
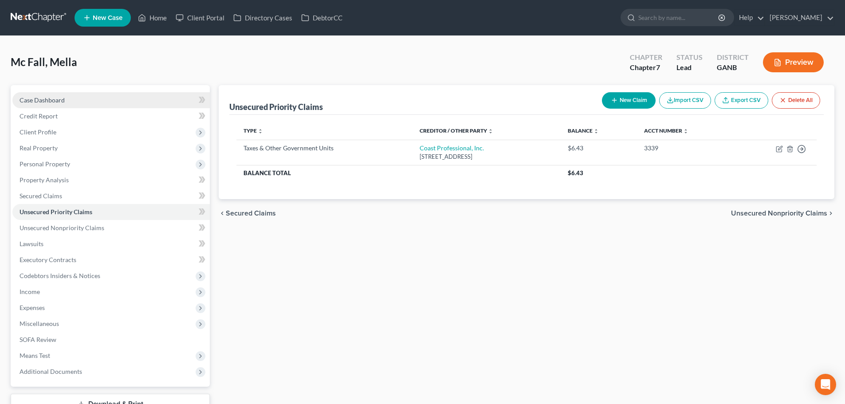
click at [59, 99] on span "Case Dashboard" at bounding box center [42, 100] width 45 height 8
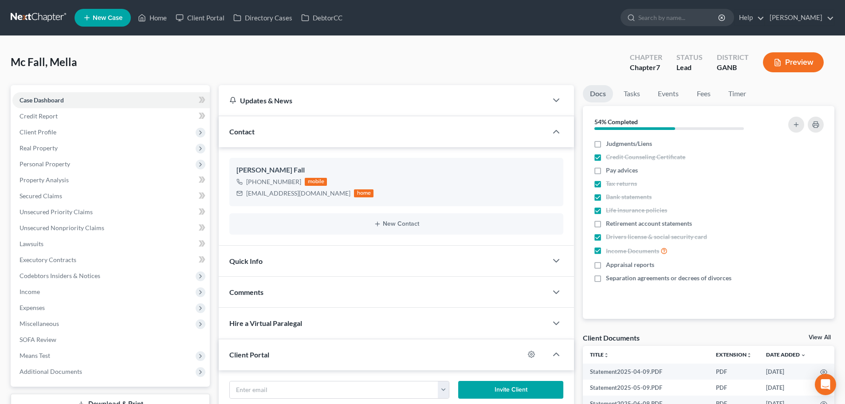
click at [52, 17] on link at bounding box center [39, 18] width 57 height 16
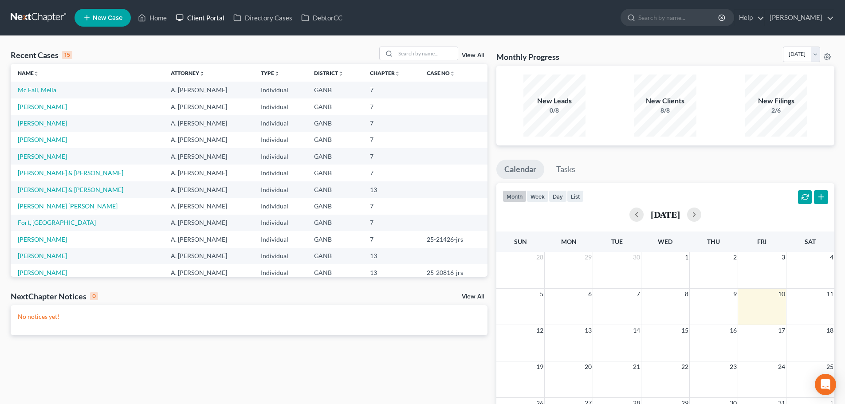
click at [208, 17] on link "Client Portal" at bounding box center [200, 18] width 58 height 16
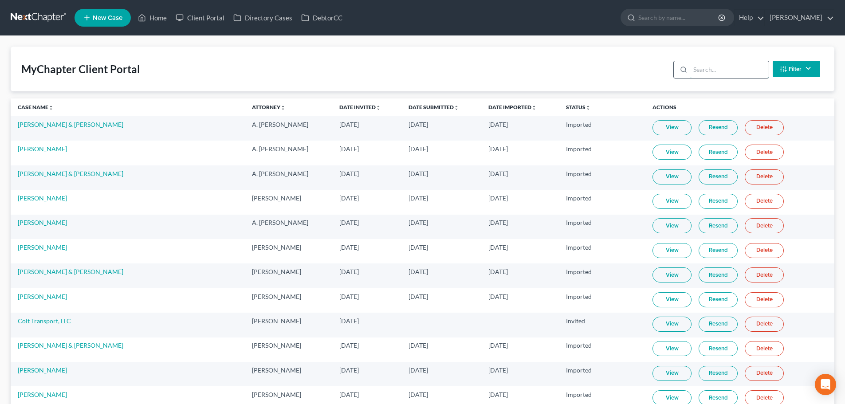
click at [722, 68] on input "search" at bounding box center [729, 69] width 79 height 17
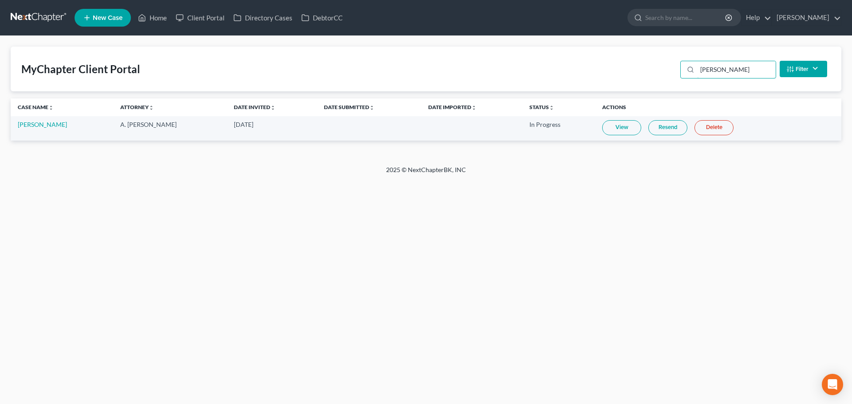
type input "hart"
click at [608, 127] on link "View" at bounding box center [621, 127] width 39 height 15
click at [35, 128] on link "Dalton Hart" at bounding box center [42, 125] width 49 height 8
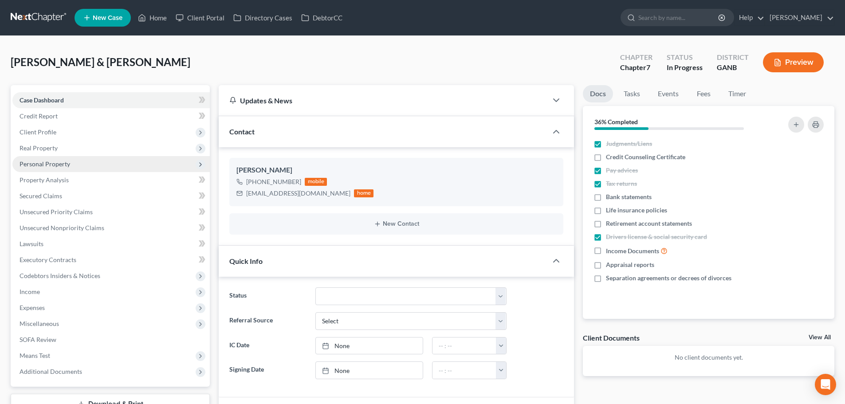
click at [46, 170] on span "Personal Property" at bounding box center [110, 164] width 197 height 16
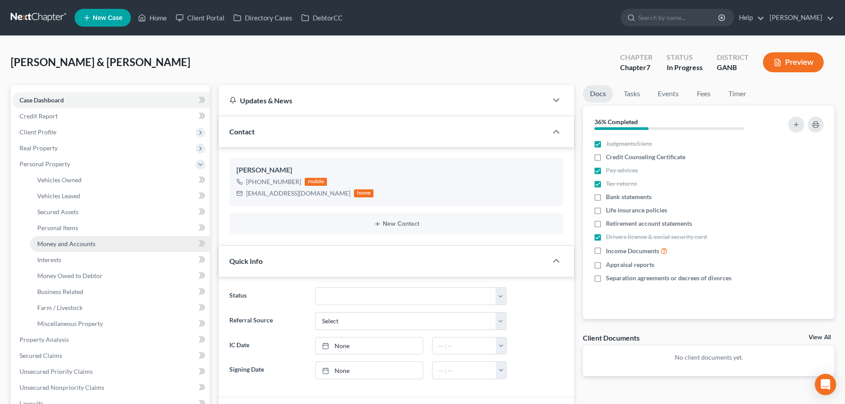
click at [61, 243] on span "Money and Accounts" at bounding box center [66, 244] width 58 height 8
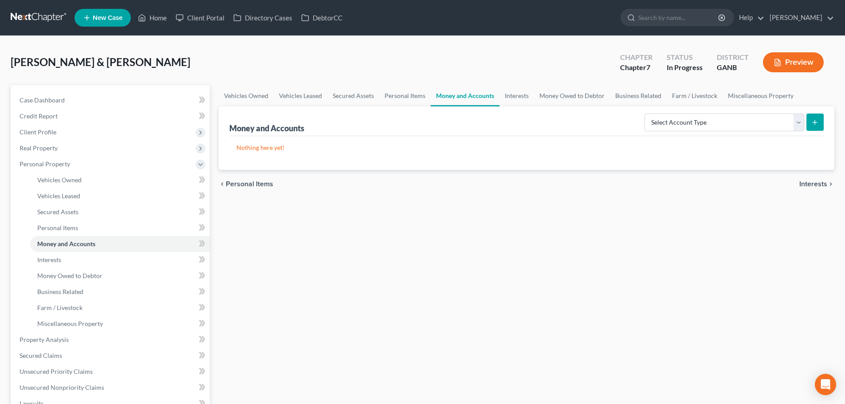
click at [37, 12] on link at bounding box center [39, 18] width 57 height 16
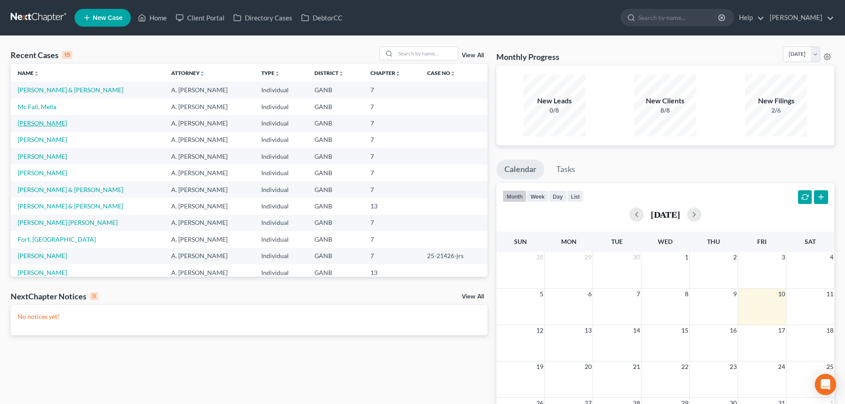
click at [38, 121] on link "[PERSON_NAME]" at bounding box center [42, 123] width 49 height 8
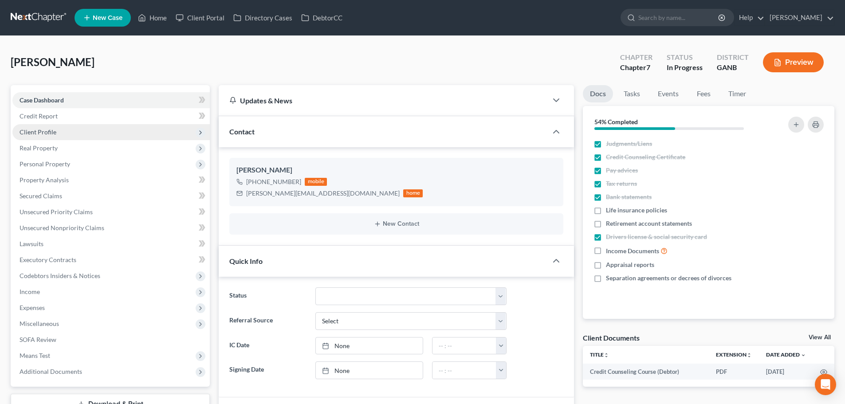
click at [34, 133] on span "Client Profile" at bounding box center [38, 132] width 37 height 8
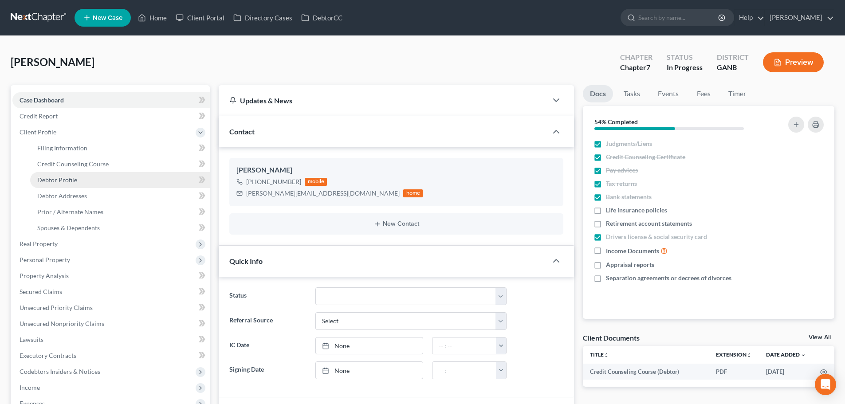
click at [48, 180] on span "Debtor Profile" at bounding box center [57, 180] width 40 height 8
select select "1"
select select "4"
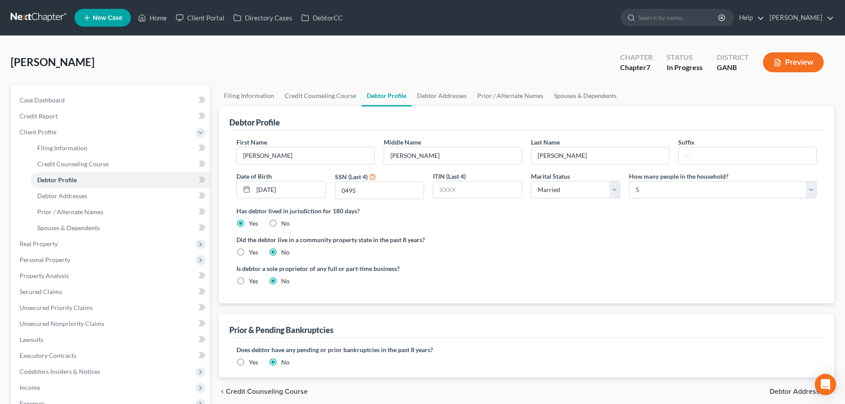
click at [27, 18] on link at bounding box center [39, 18] width 57 height 16
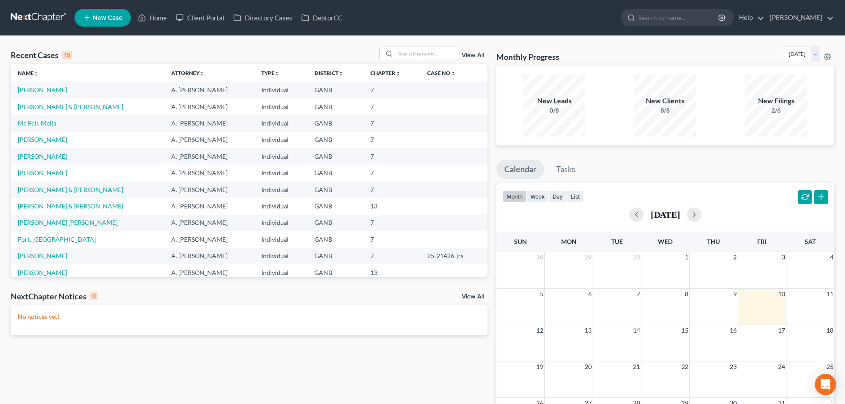
click at [105, 22] on link "New Case" at bounding box center [103, 18] width 56 height 18
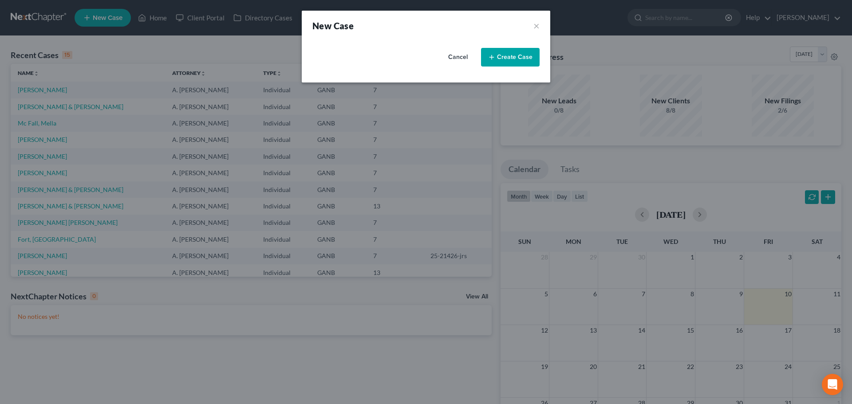
select select "19"
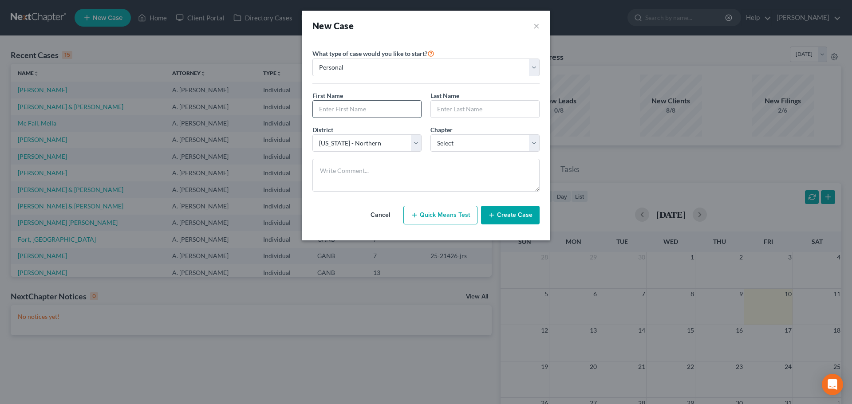
click at [359, 106] on input "text" at bounding box center [367, 109] width 108 height 17
type input "Craig"
type input "Moore"
click at [458, 146] on select "Select 7 11 12 13" at bounding box center [484, 143] width 109 height 18
select select "0"
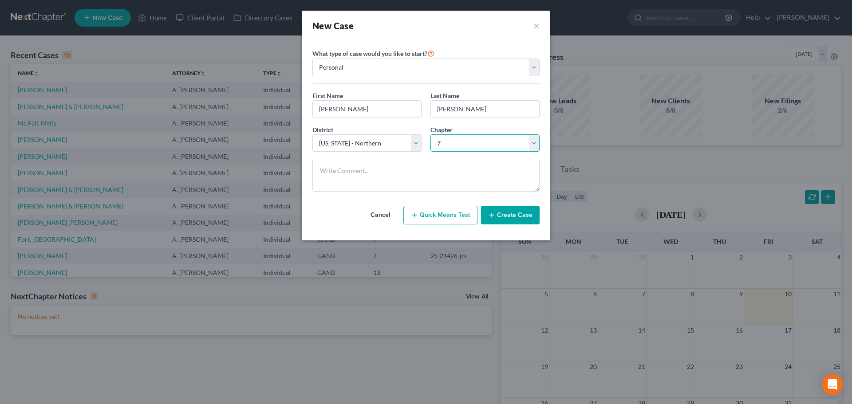
click at [430, 134] on select "Select 7 11 12 13" at bounding box center [484, 143] width 109 height 18
click at [510, 215] on button "Create Case" at bounding box center [510, 215] width 59 height 19
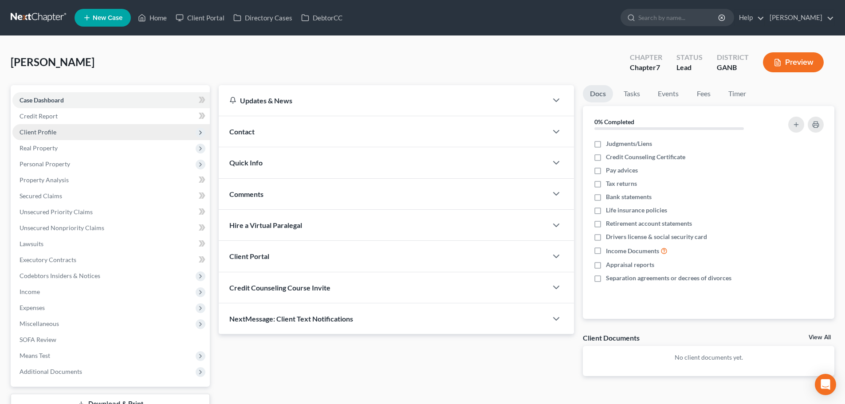
click at [42, 129] on span "Client Profile" at bounding box center [38, 132] width 37 height 8
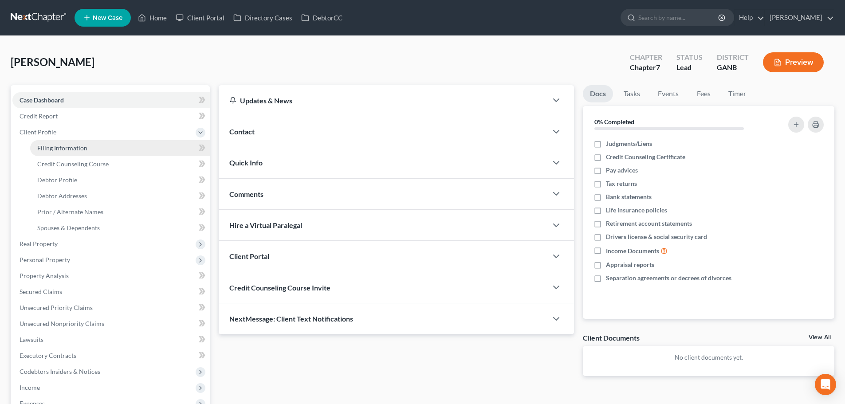
click at [79, 153] on link "Filing Information" at bounding box center [120, 148] width 180 height 16
select select "1"
select select "0"
select select "19"
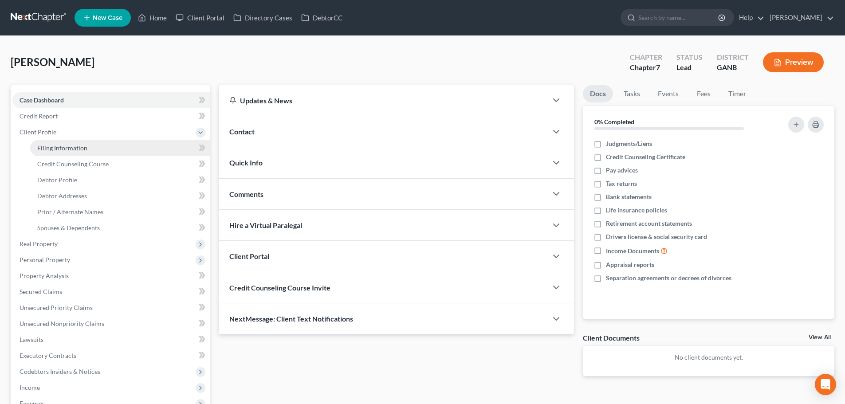
select select "10"
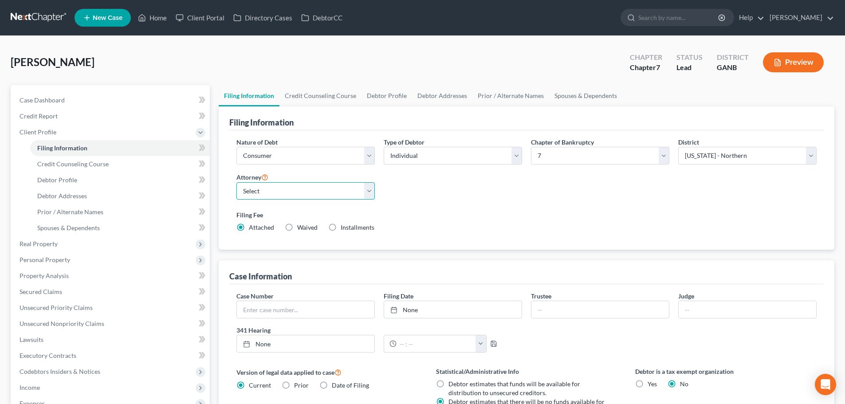
click at [274, 199] on select "Select Robert Gardner - GAMB Robert Gardner - GANB A. Vincent Ray - GANB A. Vin…" at bounding box center [305, 191] width 138 height 18
select select "2"
click at [236, 182] on select "Select Robert Gardner - GAMB Robert Gardner - GANB A. Vincent Ray - GANB A. Vin…" at bounding box center [305, 191] width 138 height 18
drag, startPoint x: 483, startPoint y: 157, endPoint x: 480, endPoint y: 164, distance: 7.5
click at [483, 157] on select "Select Individual Joint" at bounding box center [453, 156] width 138 height 18
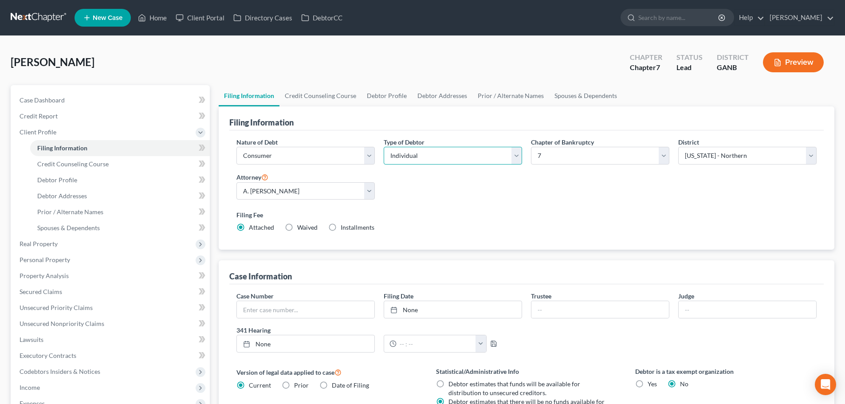
select select "1"
click at [384, 147] on select "Select Individual Joint" at bounding box center [453, 156] width 138 height 18
click at [300, 86] on link "Credit Counseling Course" at bounding box center [320, 95] width 82 height 21
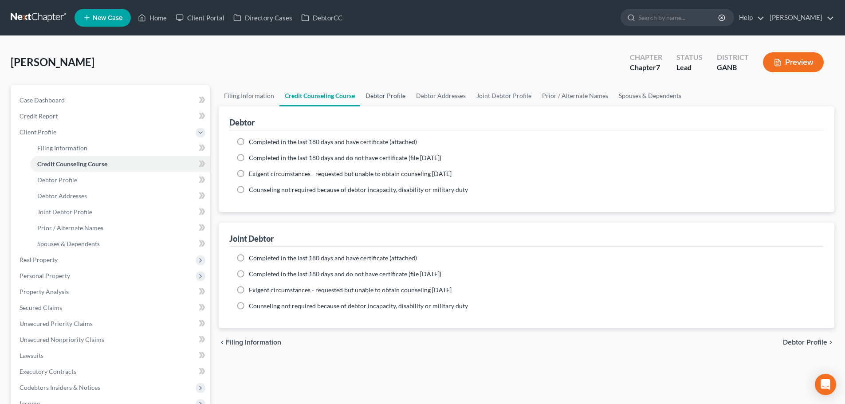
click at [385, 100] on link "Debtor Profile" at bounding box center [385, 95] width 51 height 21
select select "1"
select select "0"
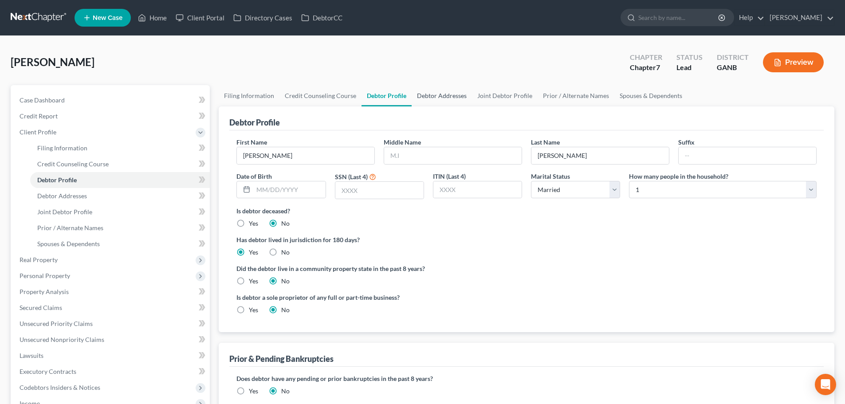
click at [429, 99] on link "Debtor Addresses" at bounding box center [442, 95] width 60 height 21
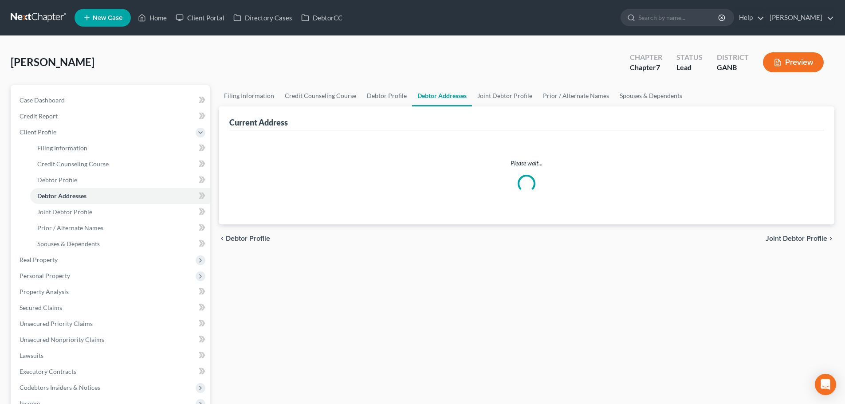
select select "0"
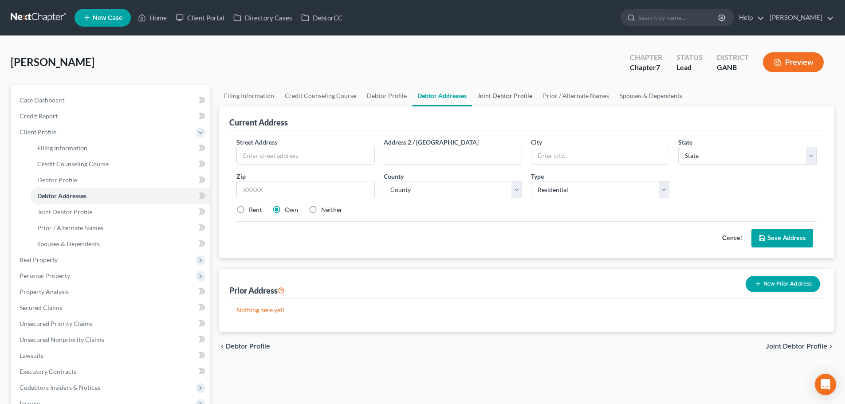
click at [495, 92] on link "Joint Debtor Profile" at bounding box center [505, 95] width 66 height 21
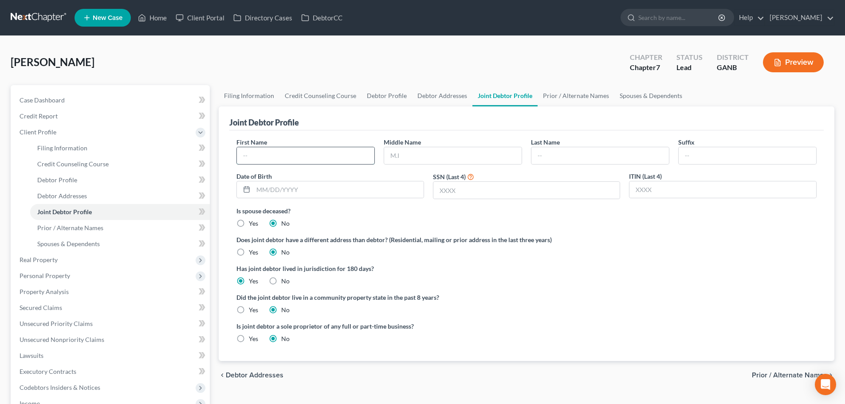
click at [321, 154] on input "text" at bounding box center [305, 155] width 137 height 17
type input "Vickie"
type input "Moore"
click at [510, 116] on div "Joint Debtor Profile" at bounding box center [526, 118] width 594 height 24
click at [108, 98] on link "Case Dashboard" at bounding box center [110, 100] width 197 height 16
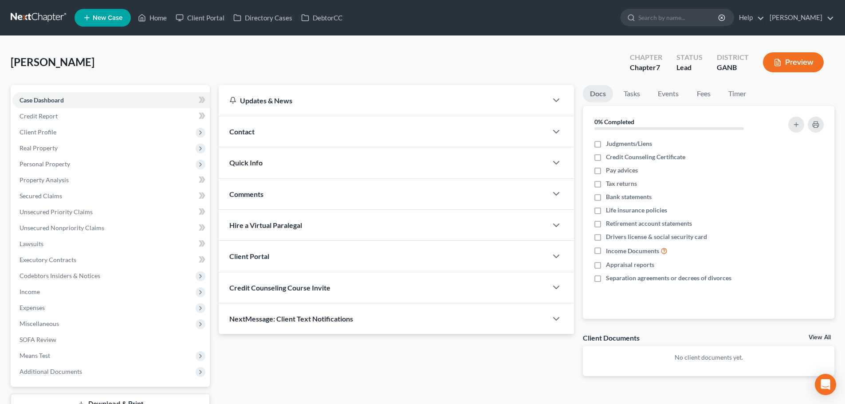
click at [298, 130] on div "Contact" at bounding box center [383, 131] width 329 height 31
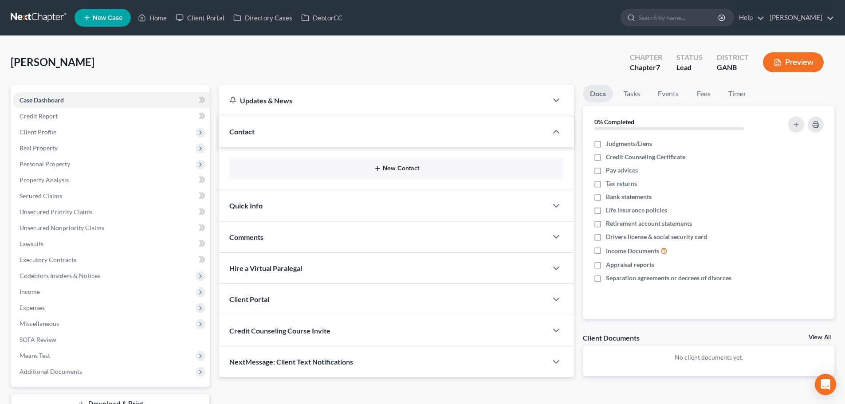
click at [359, 169] on button "New Contact" at bounding box center [396, 168] width 320 height 7
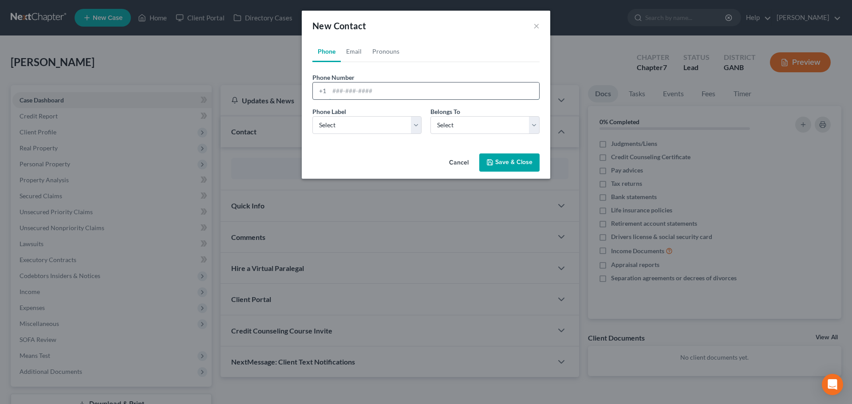
paste input "(678) 797-1260"
type input "(678) 797-1260"
click at [397, 128] on select "Select Mobile Home Work Other" at bounding box center [366, 125] width 109 height 18
select select "0"
click at [312, 116] on select "Select Mobile Home Work Other" at bounding box center [366, 125] width 109 height 18
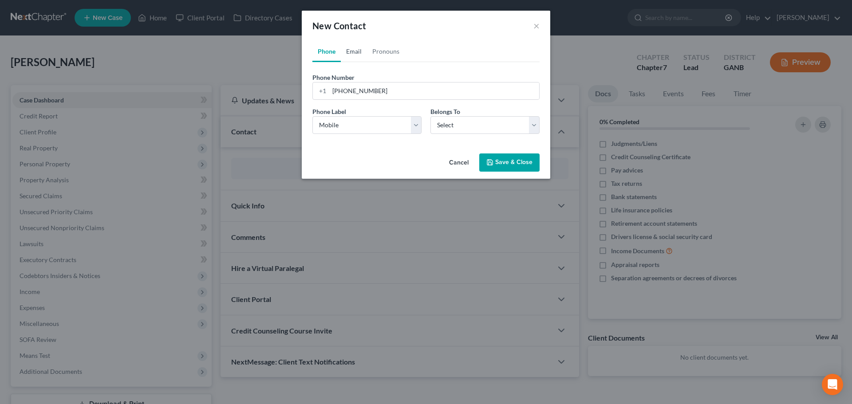
click at [359, 47] on link "Email" at bounding box center [354, 51] width 26 height 21
paste input "cmoore1703@gmail.com"
type input "cmoore1703@gmail.com"
click at [382, 121] on select "Select Home Work Other" at bounding box center [366, 125] width 109 height 18
select select "0"
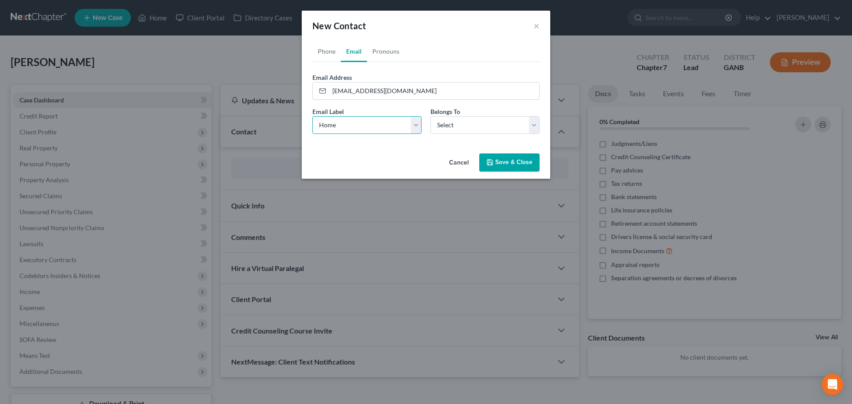
click at [312, 116] on select "Select Home Work Other" at bounding box center [366, 125] width 109 height 18
drag, startPoint x: 438, startPoint y: 126, endPoint x: 440, endPoint y: 133, distance: 7.7
click at [438, 126] on select "Select Client Spouse Other" at bounding box center [484, 125] width 109 height 18
select select "0"
click at [430, 116] on select "Select Client Spouse Other" at bounding box center [484, 125] width 109 height 18
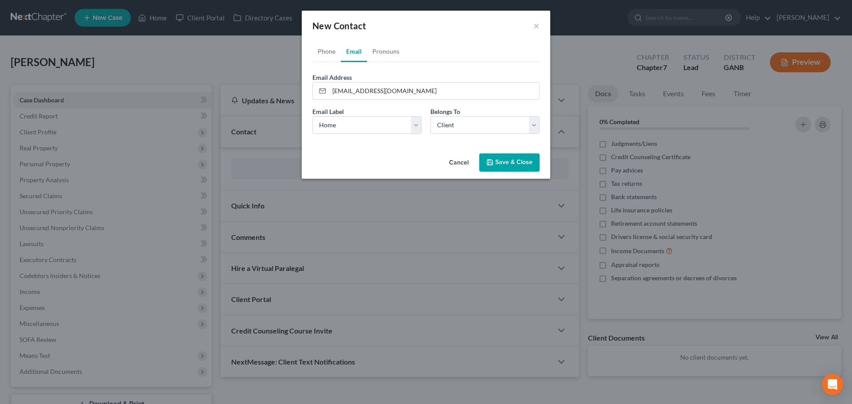
click at [503, 167] on button "Save & Close" at bounding box center [509, 162] width 60 height 19
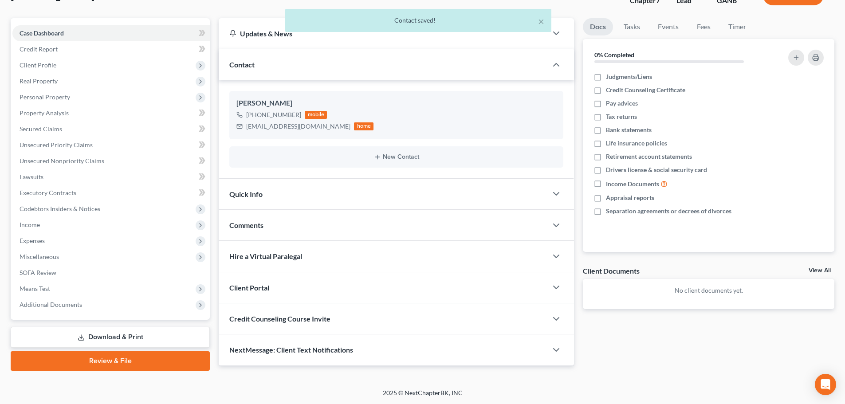
scroll to position [67, 0]
click at [550, 285] on div at bounding box center [560, 287] width 27 height 18
click at [555, 285] on icon "button" at bounding box center [556, 287] width 11 height 11
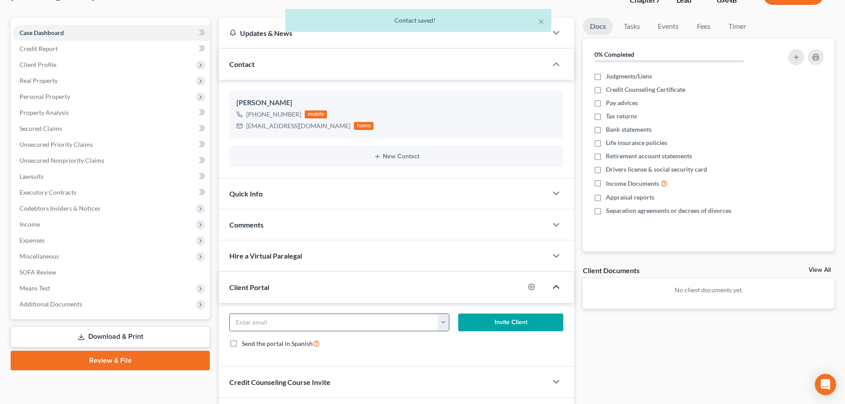
click at [440, 325] on button "button" at bounding box center [443, 322] width 11 height 17
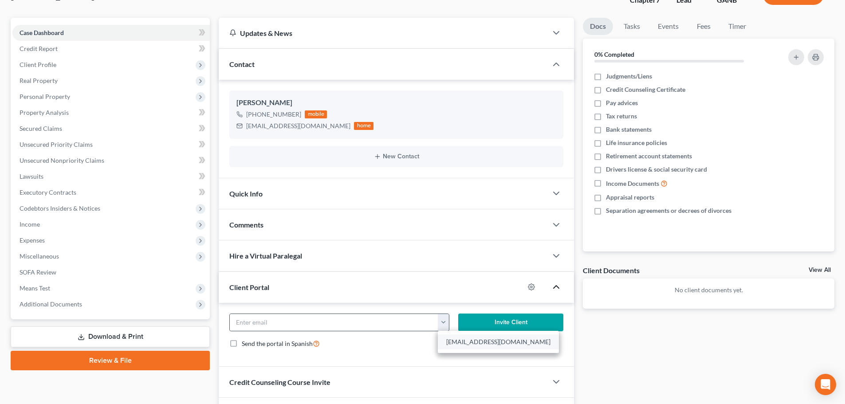
click at [458, 338] on link "cmoore1703@gmail.com" at bounding box center [498, 341] width 121 height 15
type input "cmoore1703@gmail.com"
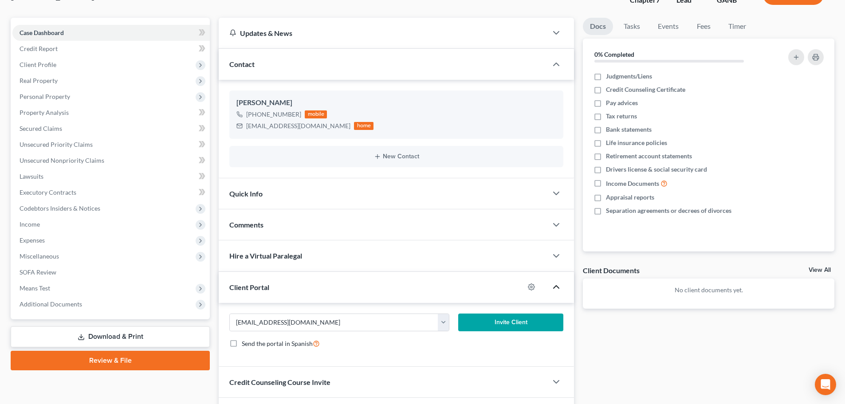
click at [491, 323] on button "Invite Client" at bounding box center [511, 323] width 106 height 18
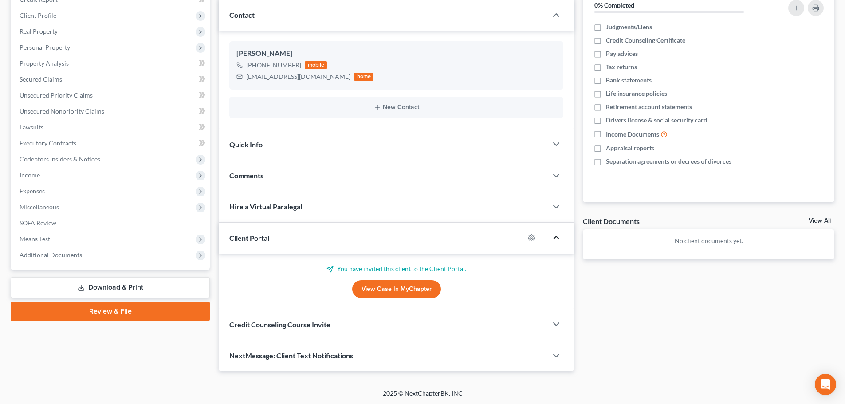
scroll to position [118, 0]
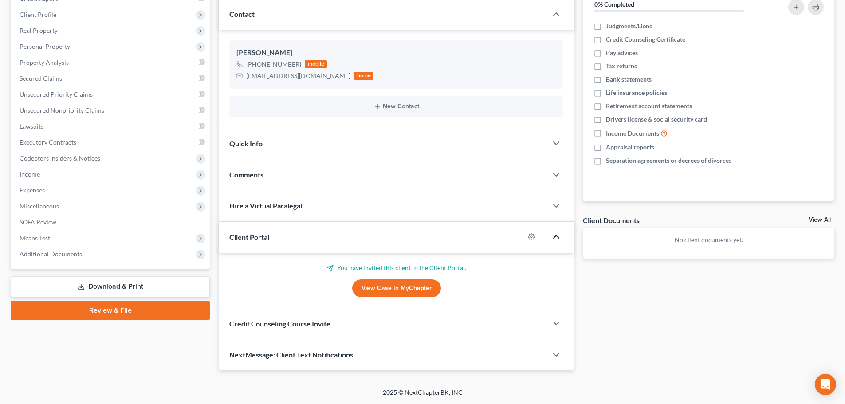
click at [495, 336] on div "Credit Counseling Course Invite" at bounding box center [383, 323] width 329 height 31
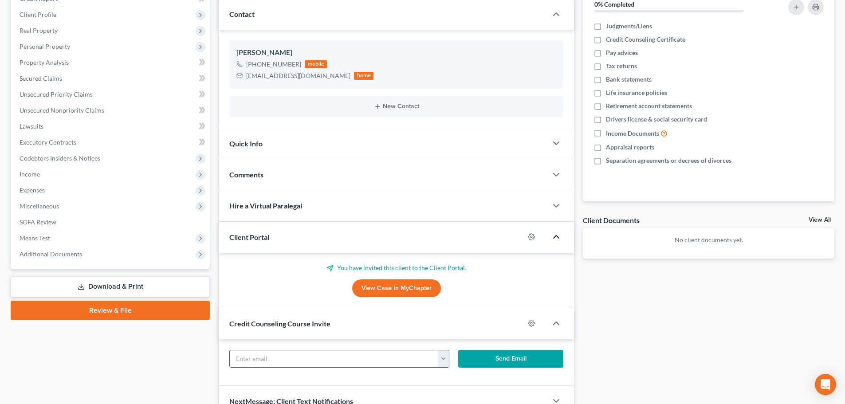
click at [443, 365] on button "button" at bounding box center [443, 358] width 11 height 17
click at [453, 380] on link "cmoore1703@gmail.com" at bounding box center [498, 378] width 121 height 15
type input "cmoore1703@gmail.com"
click at [517, 357] on button "Send Email" at bounding box center [511, 359] width 106 height 18
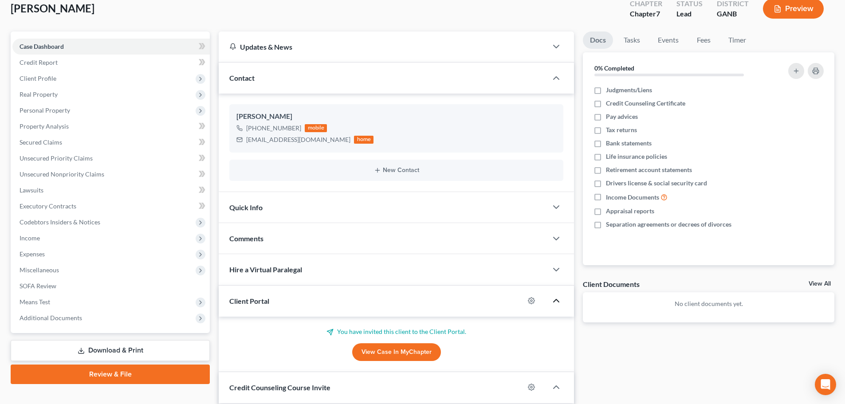
scroll to position [0, 0]
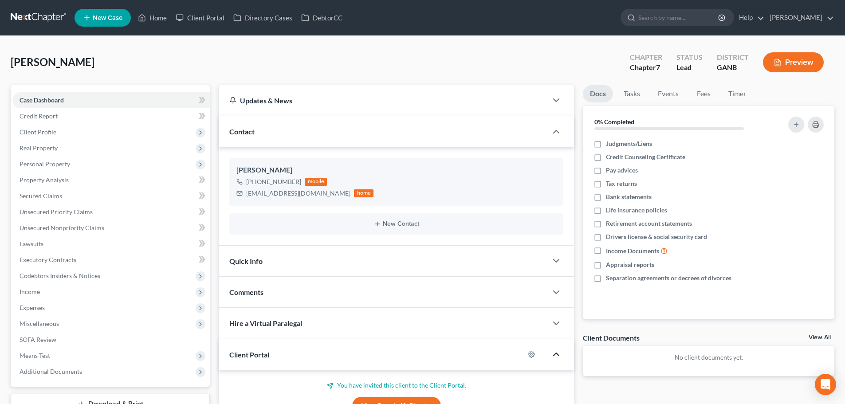
click at [26, 12] on link at bounding box center [39, 18] width 57 height 16
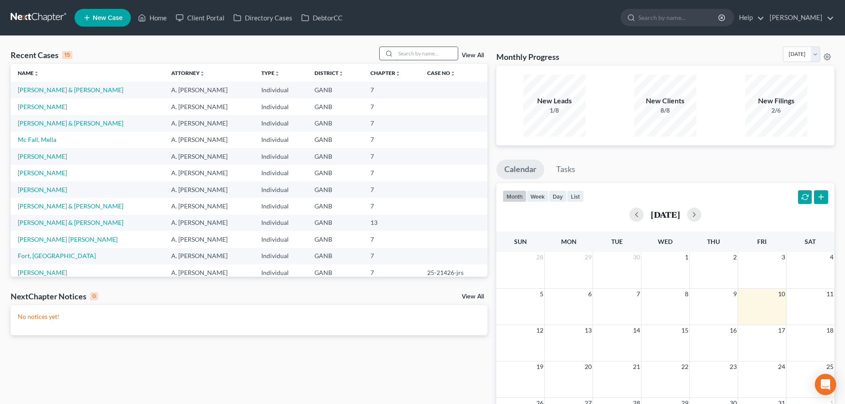
click at [436, 51] on input "search" at bounding box center [427, 53] width 62 height 13
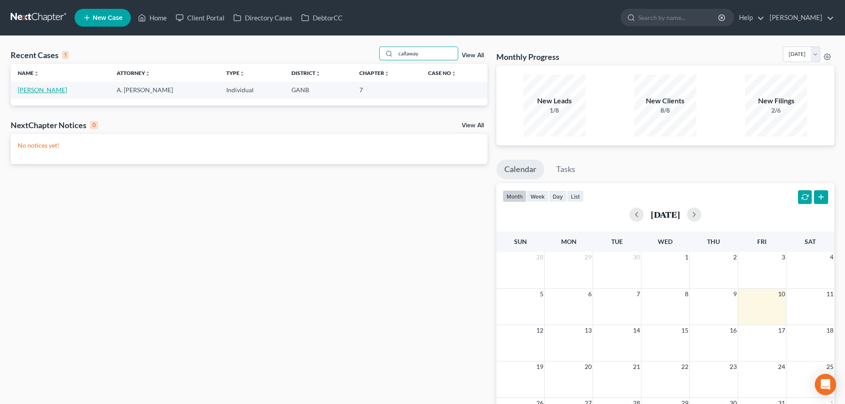
type input "callaway"
click at [46, 89] on link "[PERSON_NAME]" at bounding box center [42, 90] width 49 height 8
select select "18"
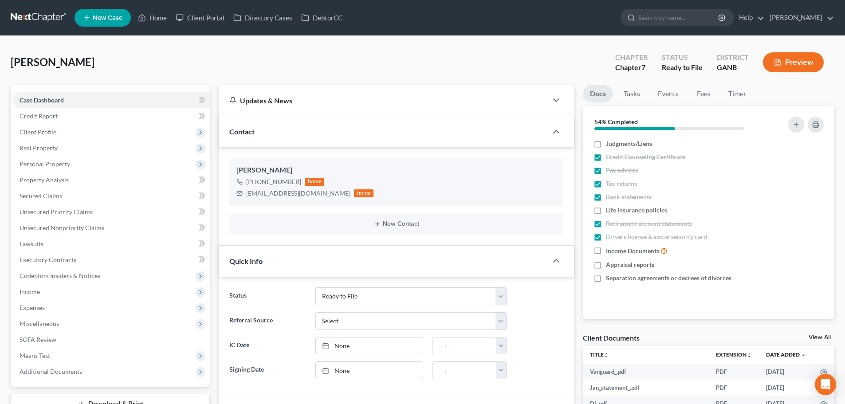
click at [37, 20] on link at bounding box center [39, 18] width 57 height 16
